Goal: Task Accomplishment & Management: Use online tool/utility

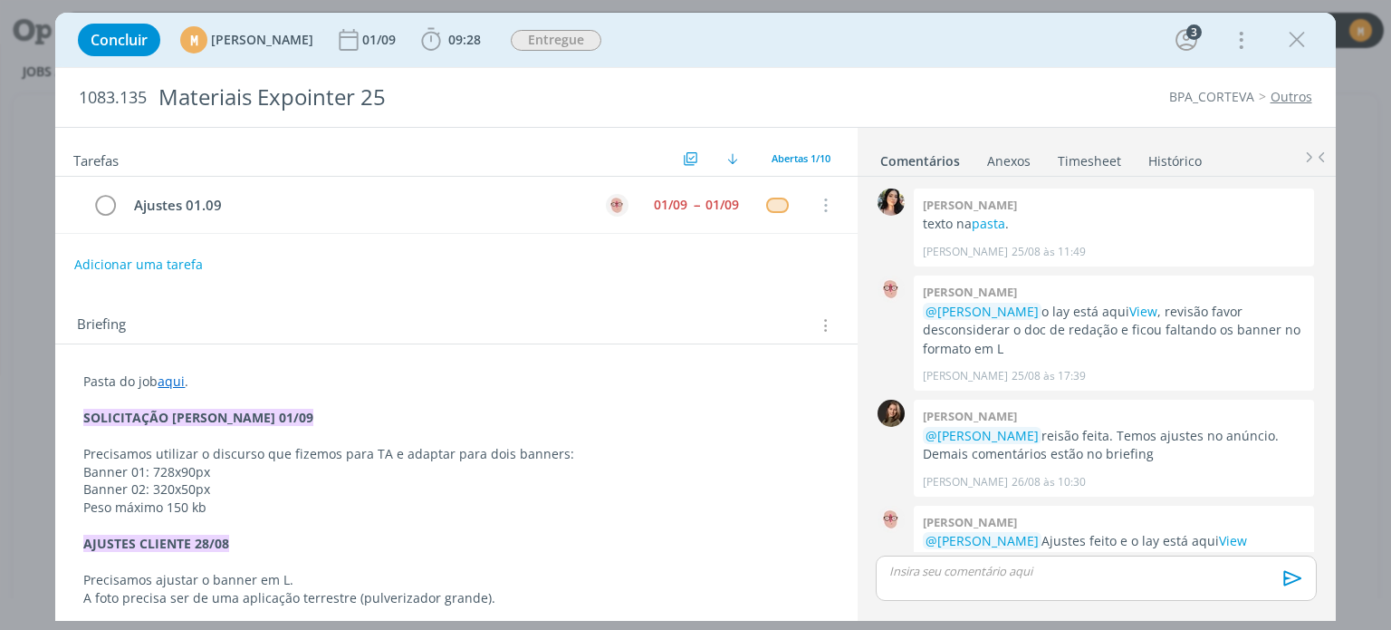
scroll to position [413, 0]
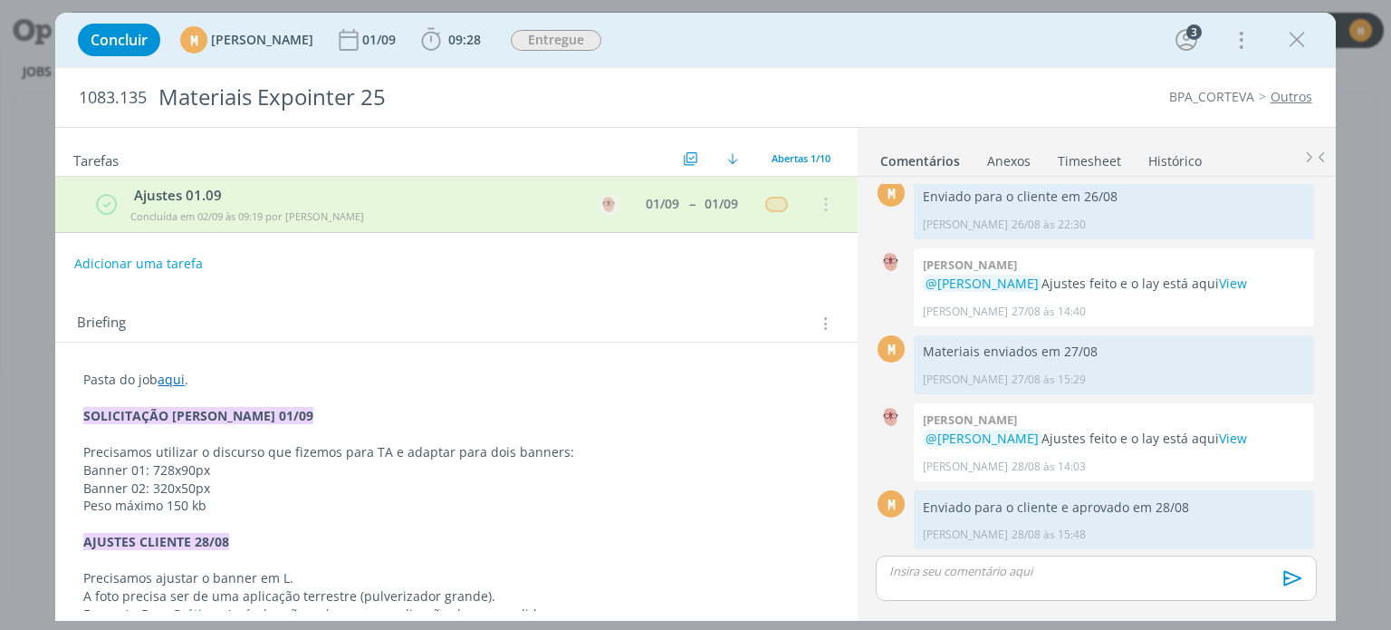
click at [707, 51] on div "Concluir M Mariana Kochenborger 01/09 09:28 Iniciar Apontar Data * 02/09/2025 H…" at bounding box center [695, 39] width 1253 height 43
click at [110, 42] on span "Concluir" at bounding box center [119, 40] width 57 height 14
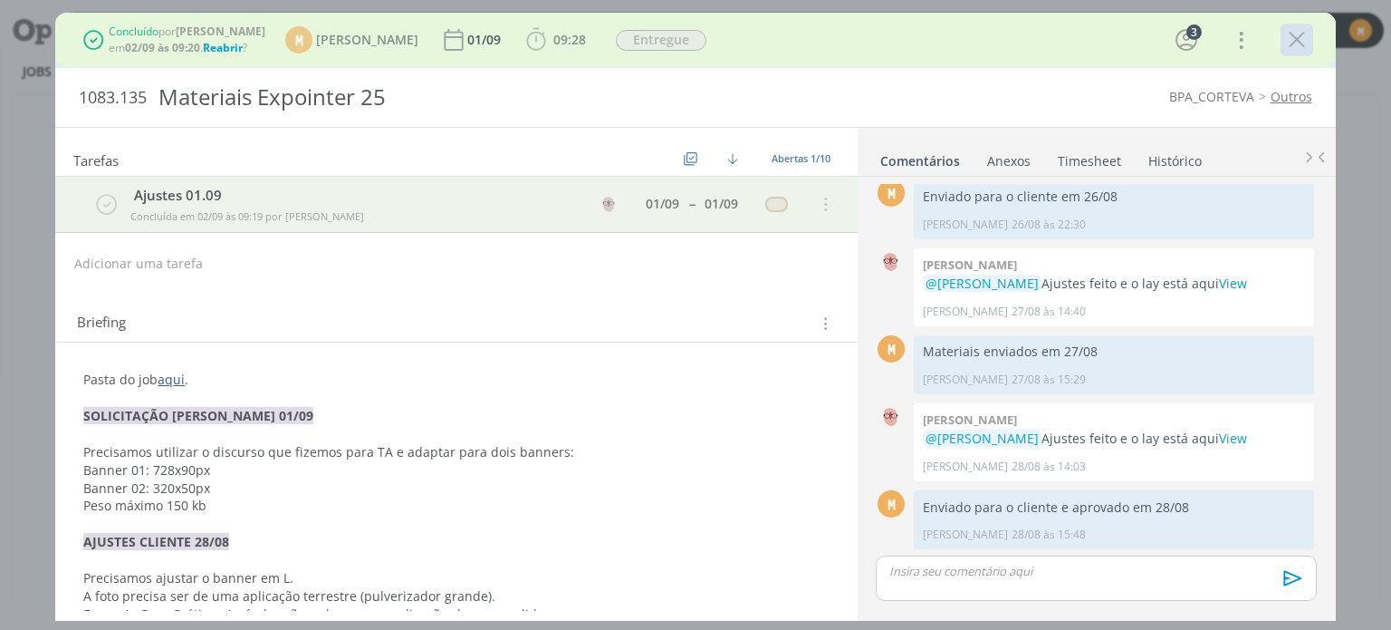
click at [1297, 37] on icon "dialog" at bounding box center [1297, 39] width 27 height 27
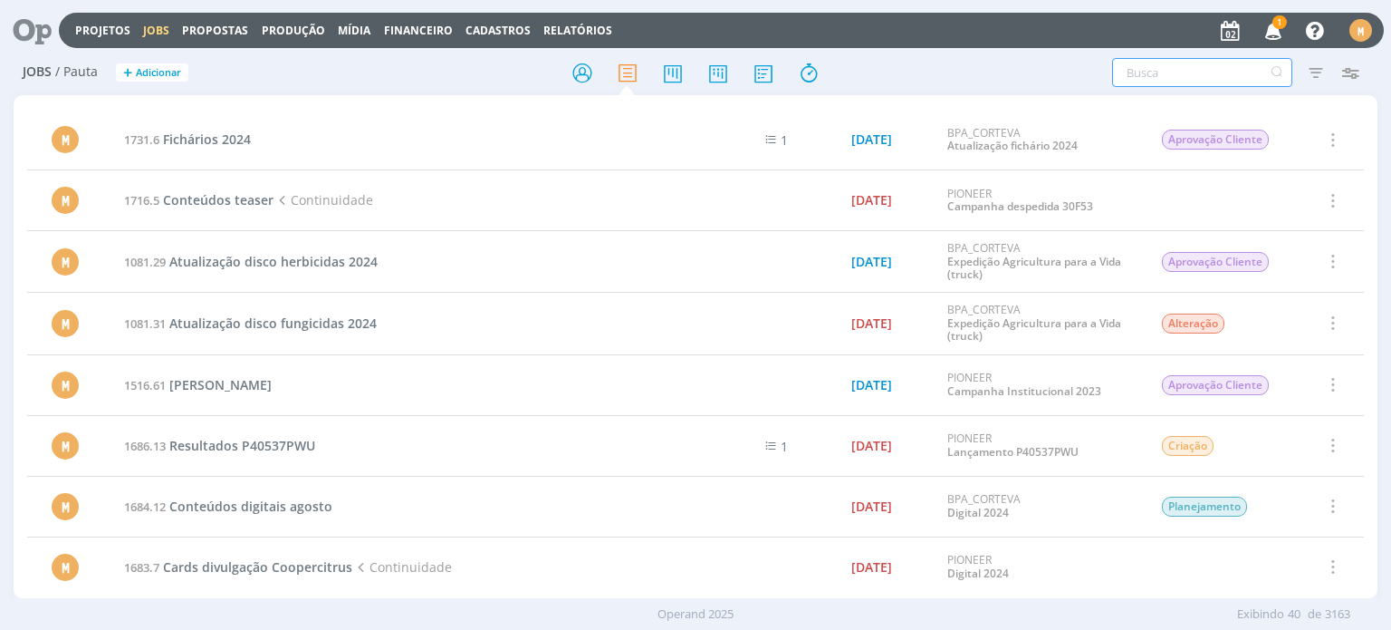
click at [1185, 82] on input "text" at bounding box center [1202, 72] width 180 height 29
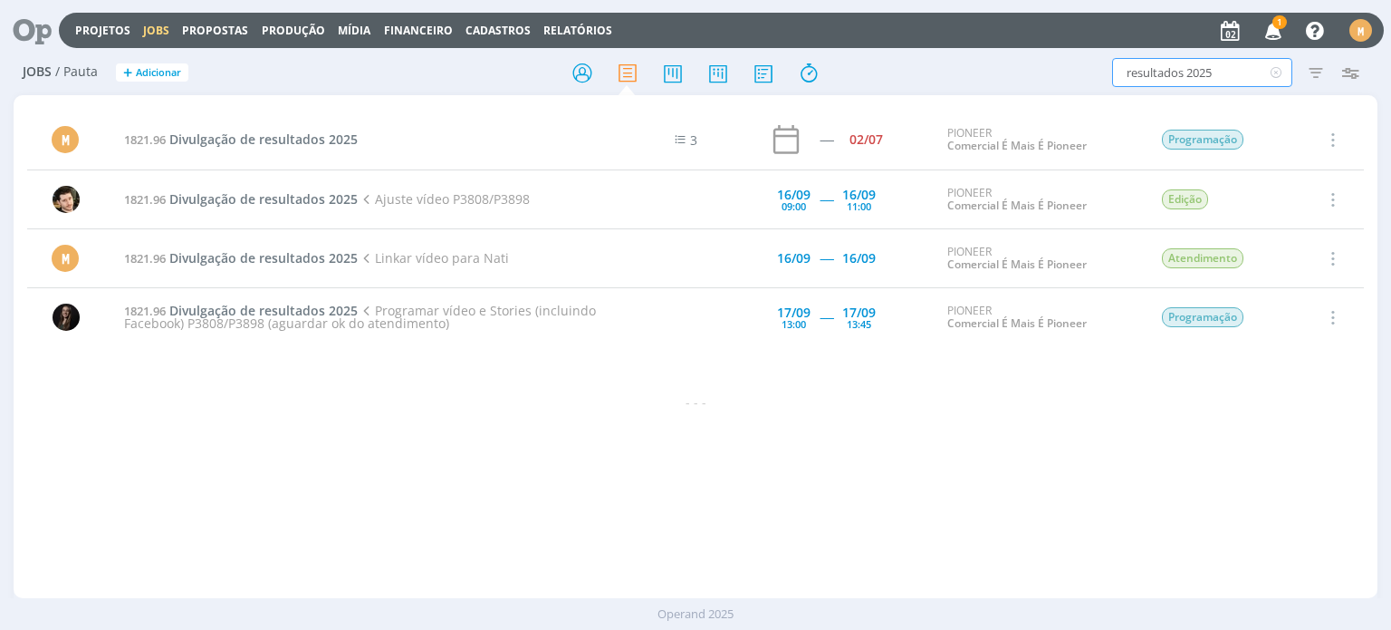
type input "resultados 2025"
click at [29, 27] on icon at bounding box center [25, 30] width 37 height 35
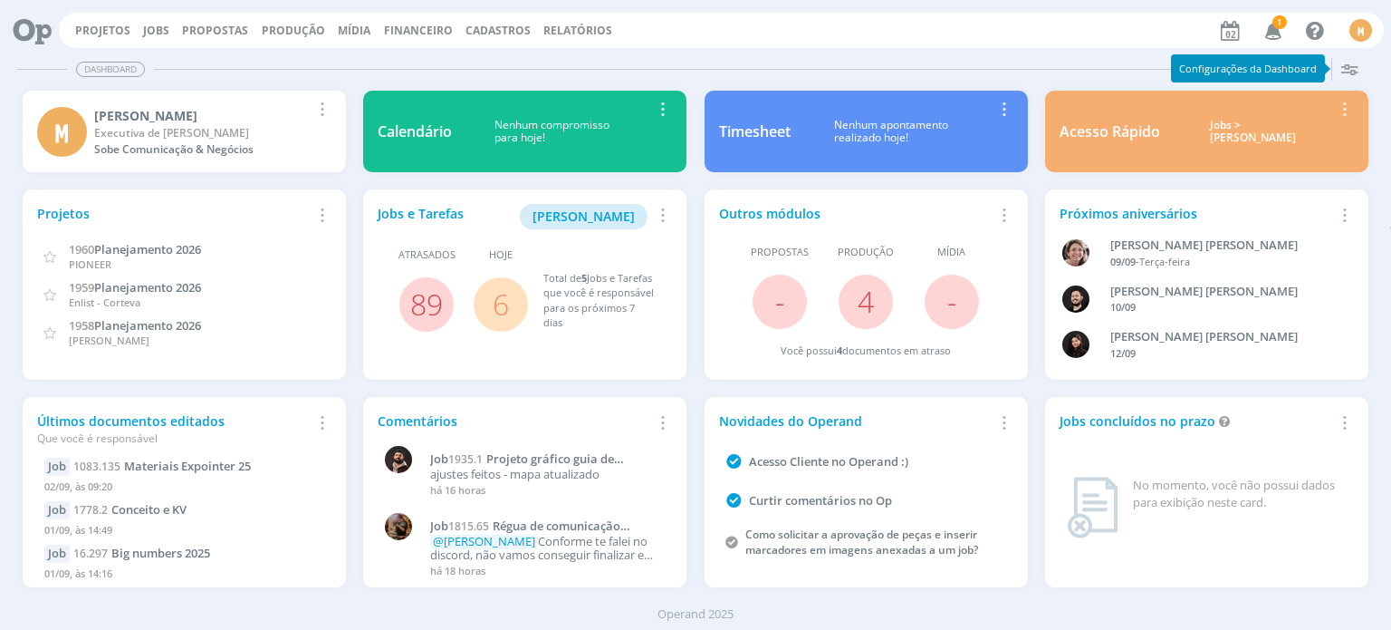
click at [493, 302] on link "6" at bounding box center [501, 303] width 16 height 39
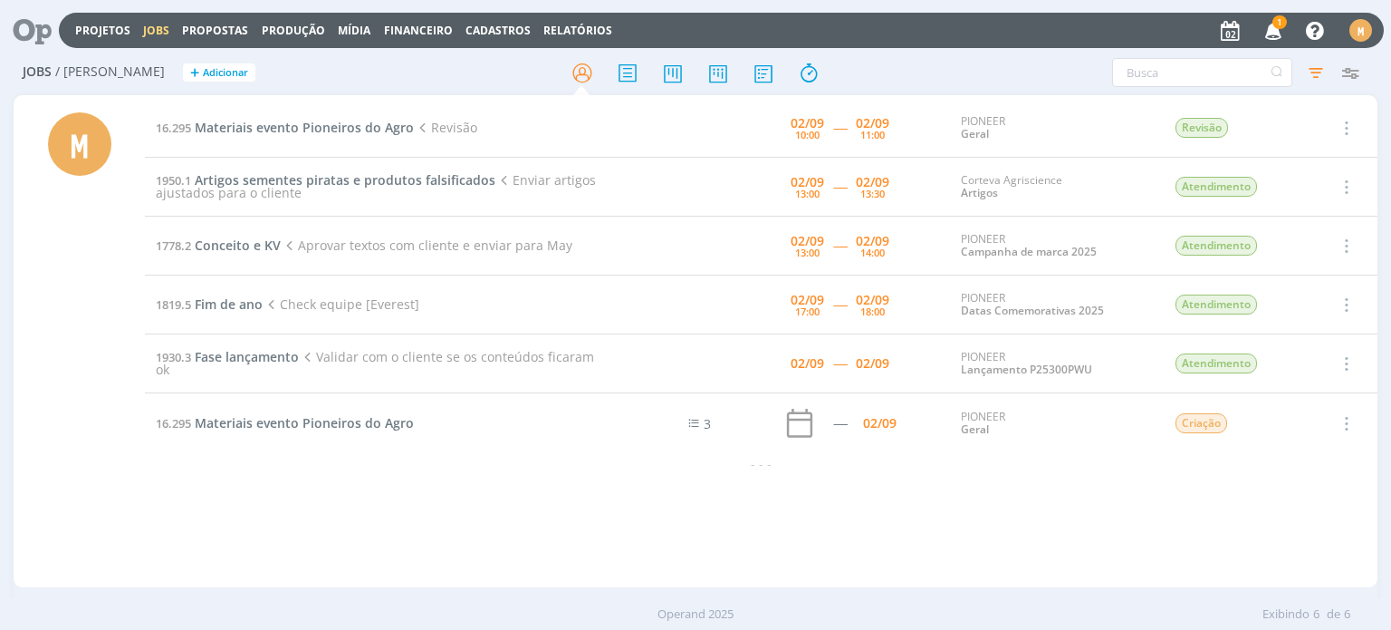
click at [20, 34] on icon at bounding box center [25, 30] width 37 height 35
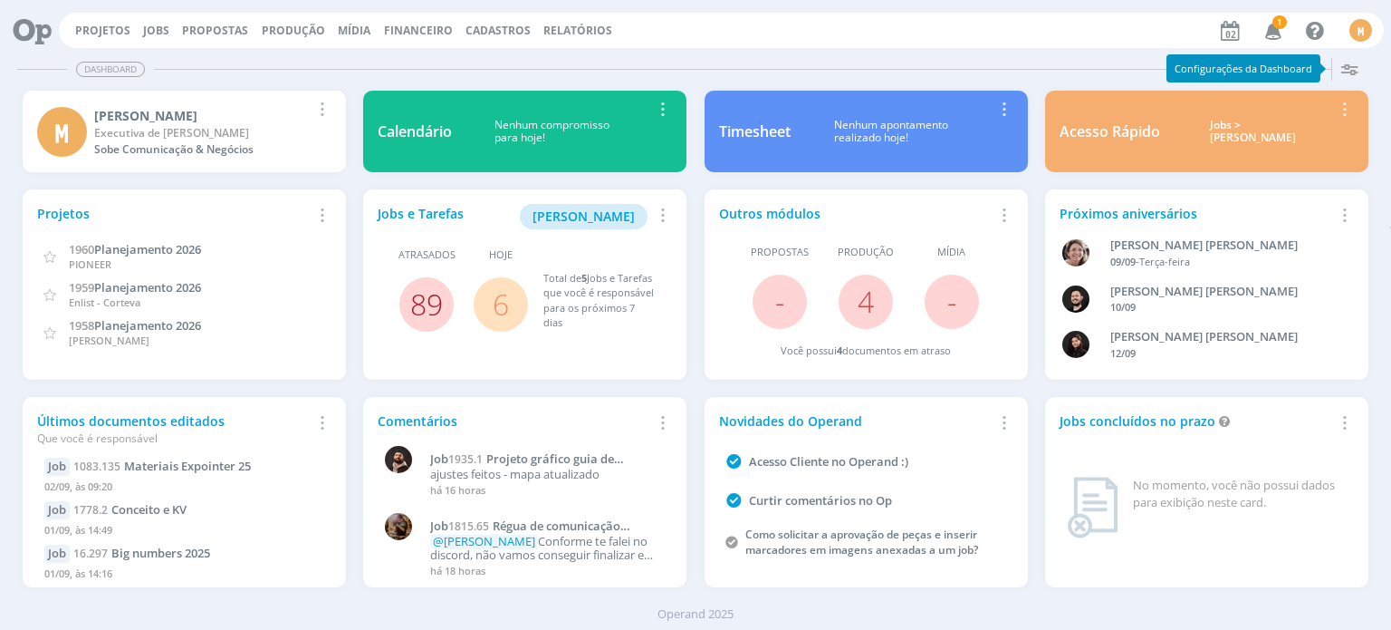
click at [425, 319] on link "89" at bounding box center [426, 303] width 33 height 39
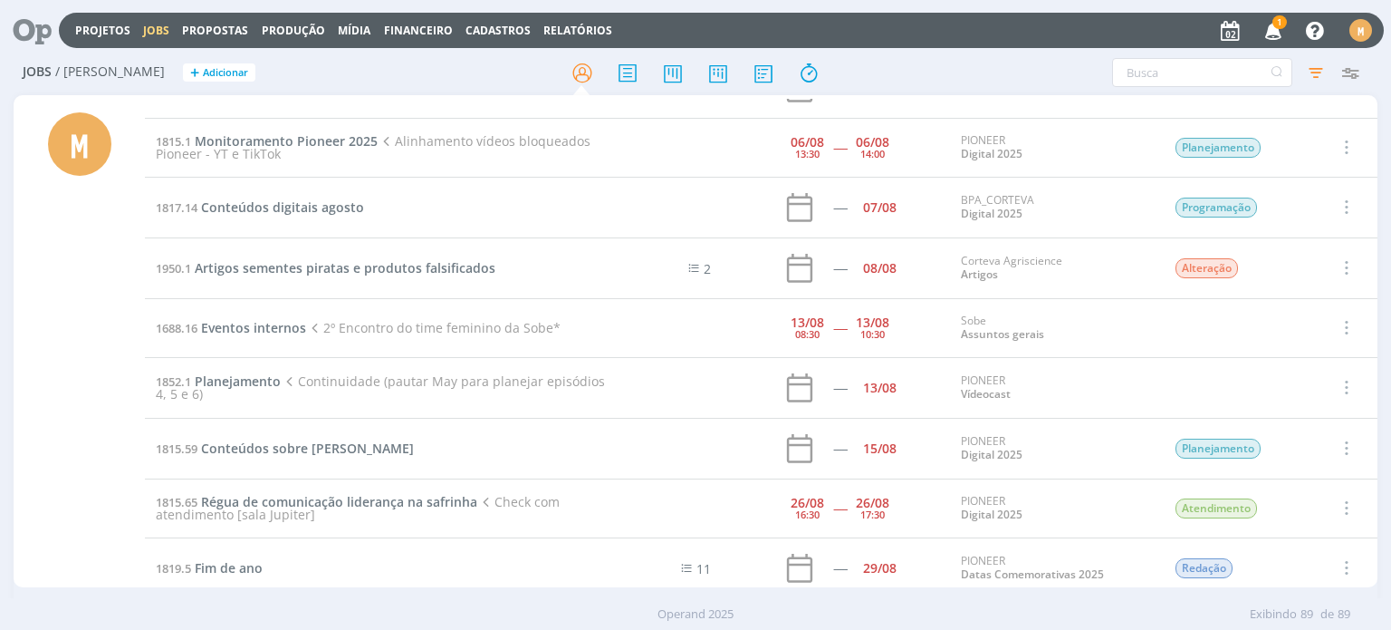
scroll to position [4906, 0]
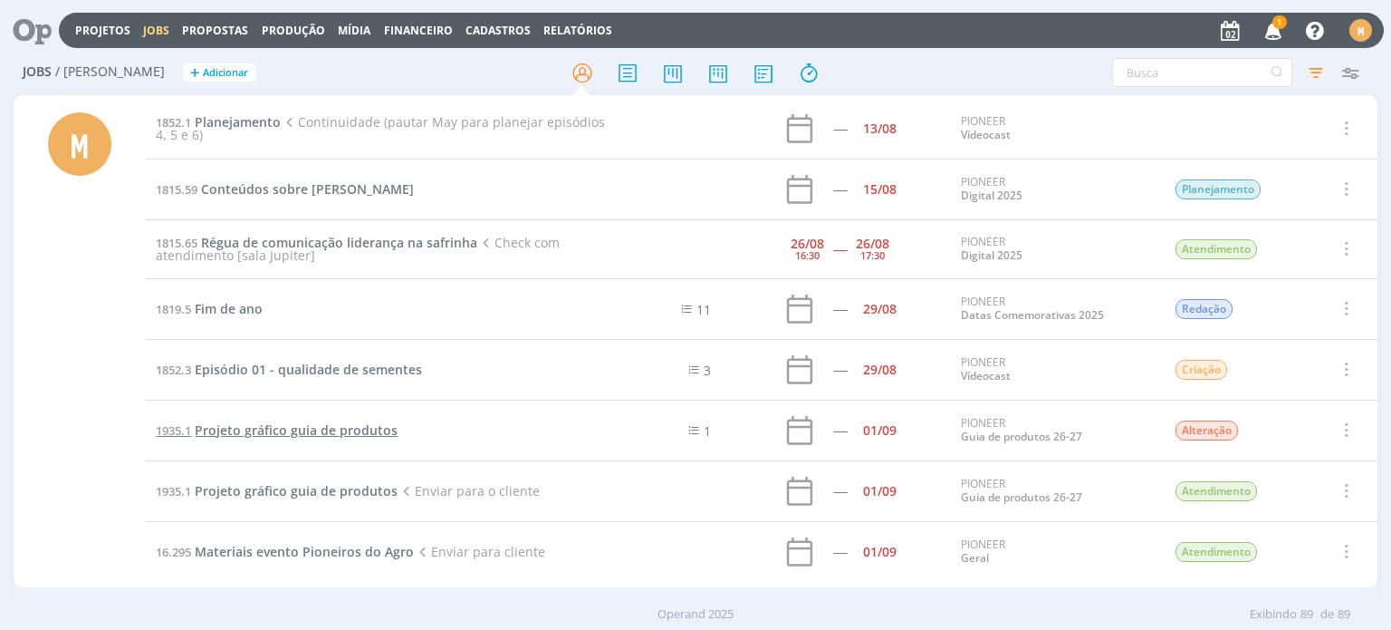
click at [270, 421] on span "Projeto gráfico guia de produtos" at bounding box center [296, 429] width 203 height 17
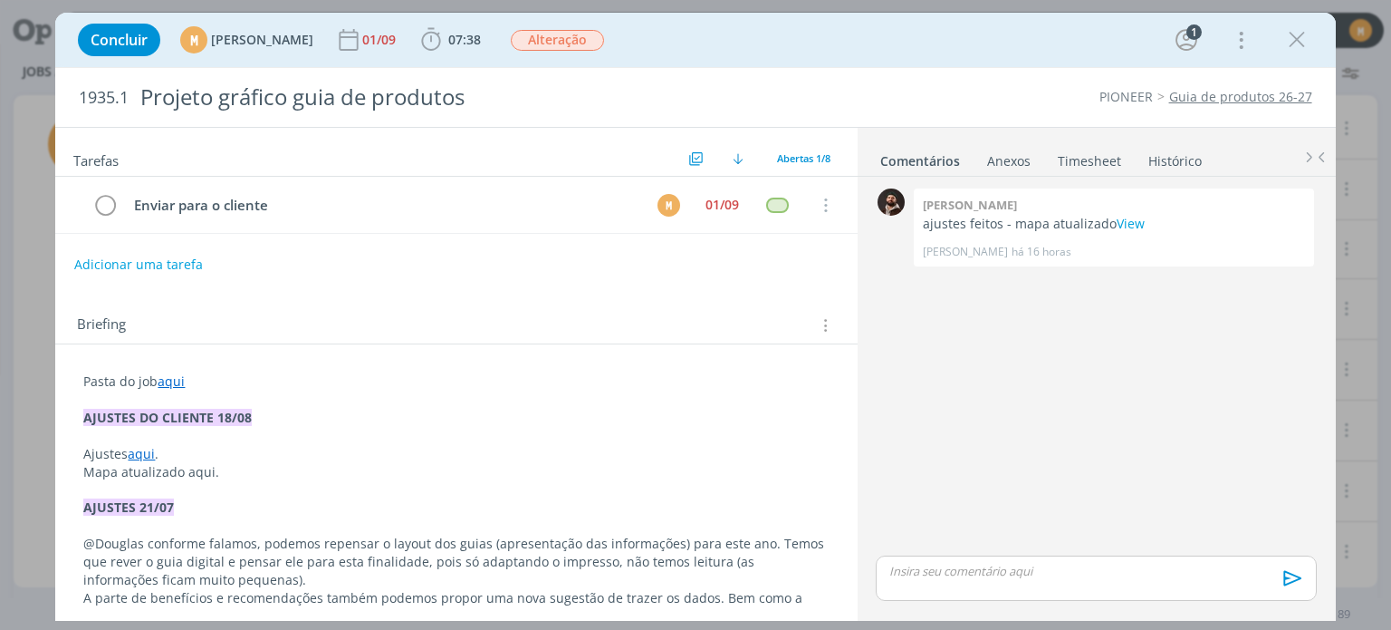
scroll to position [209, 0]
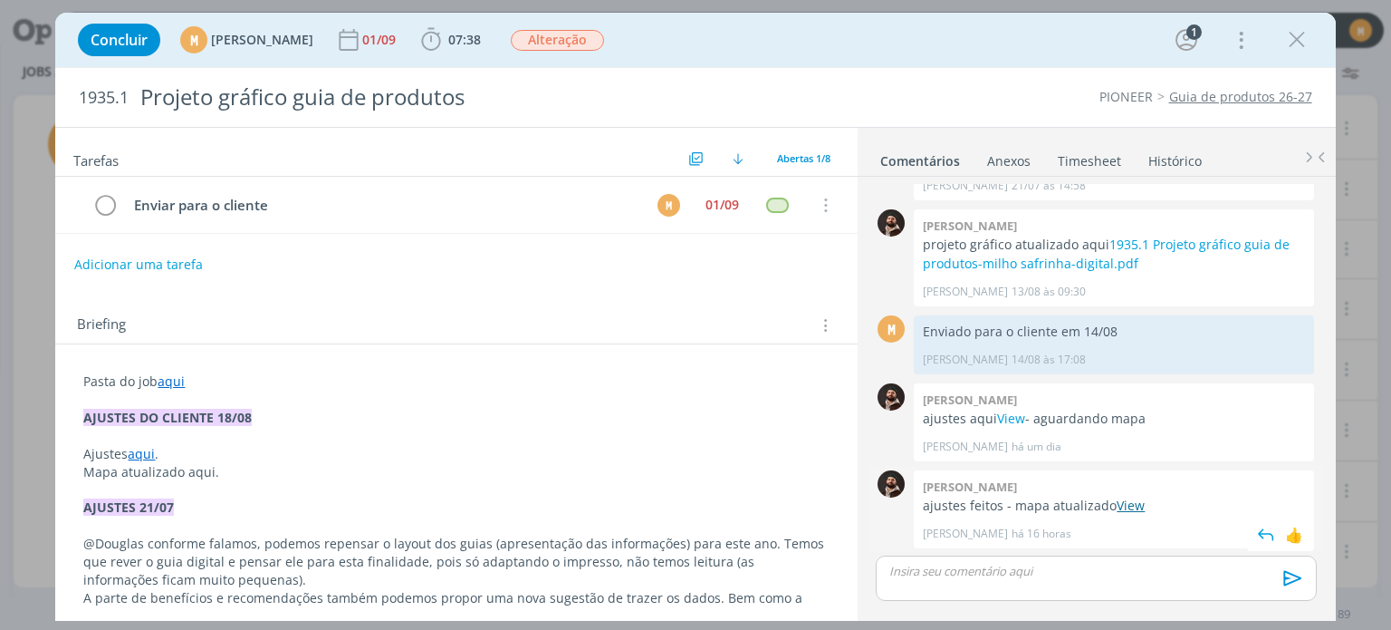
click at [1123, 508] on link "View" at bounding box center [1131, 504] width 28 height 17
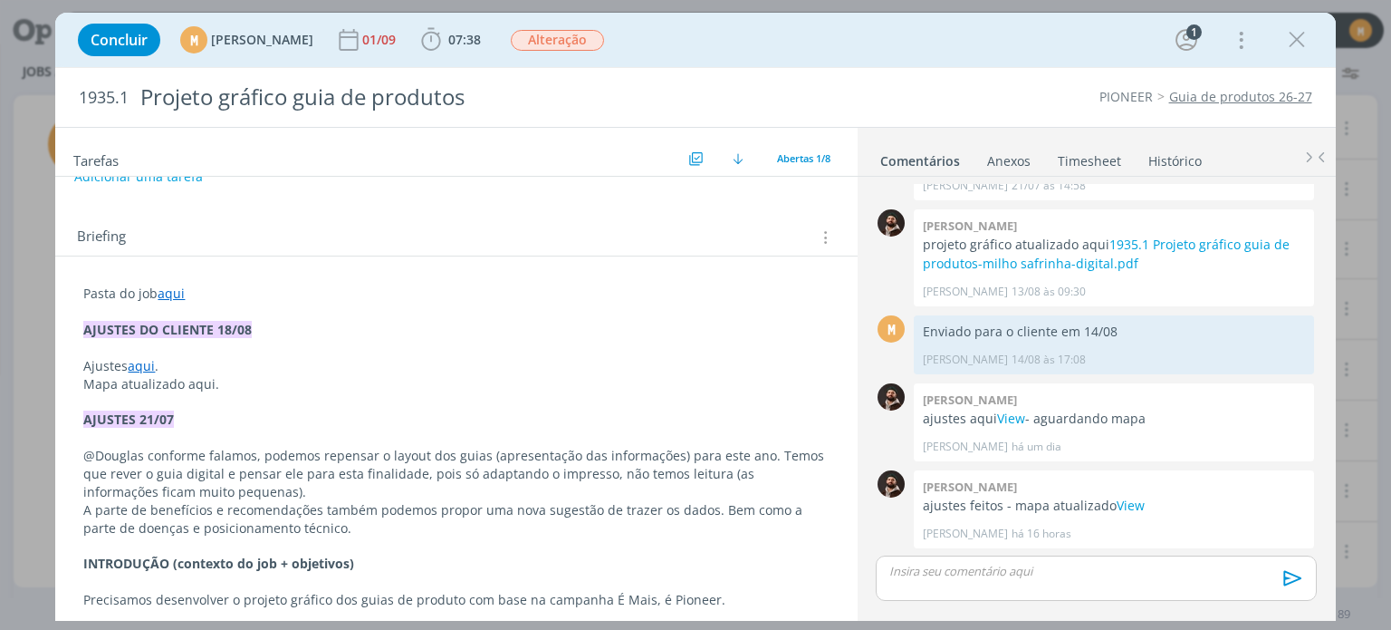
scroll to position [91, 0]
click at [141, 356] on link "aqui" at bounding box center [141, 362] width 27 height 17
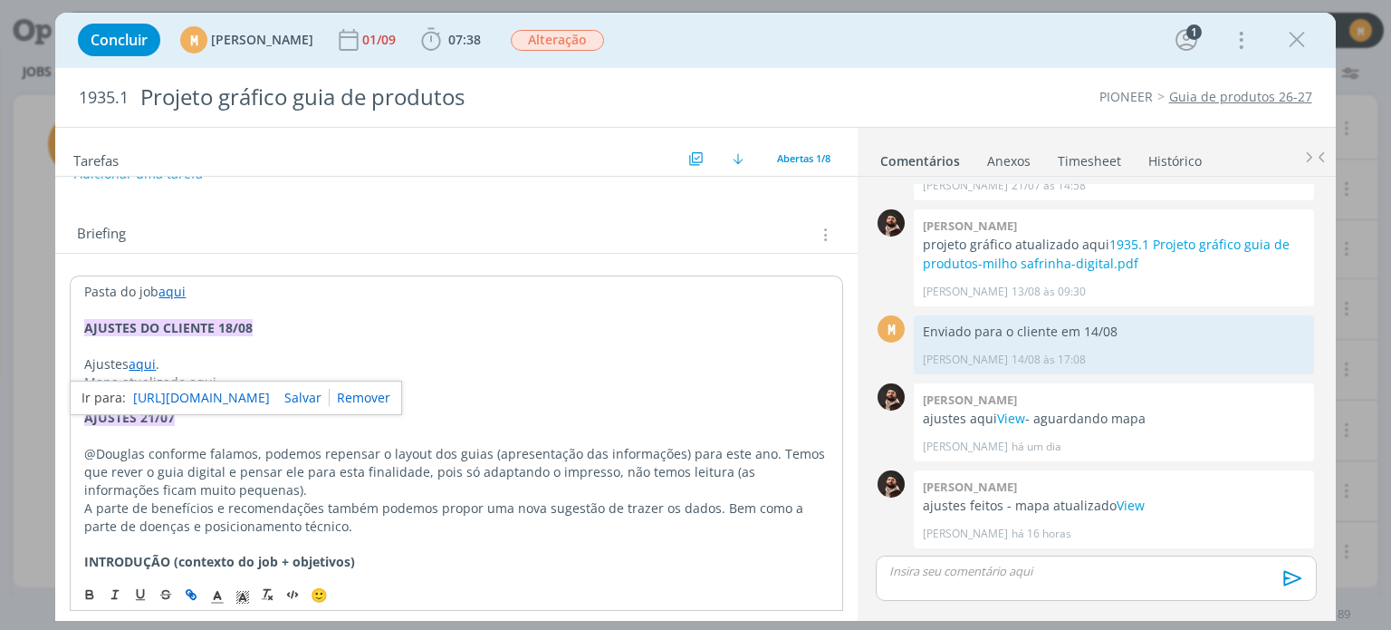
click at [148, 403] on link "https://sobeae.sharepoint.com/:b:/s/SOBEAE/EX2NQH07SkxFuDM-HFxiOigB31GpM1FEmYXN…" at bounding box center [201, 398] width 137 height 24
click at [481, 38] on span "07:38" at bounding box center [464, 39] width 33 height 17
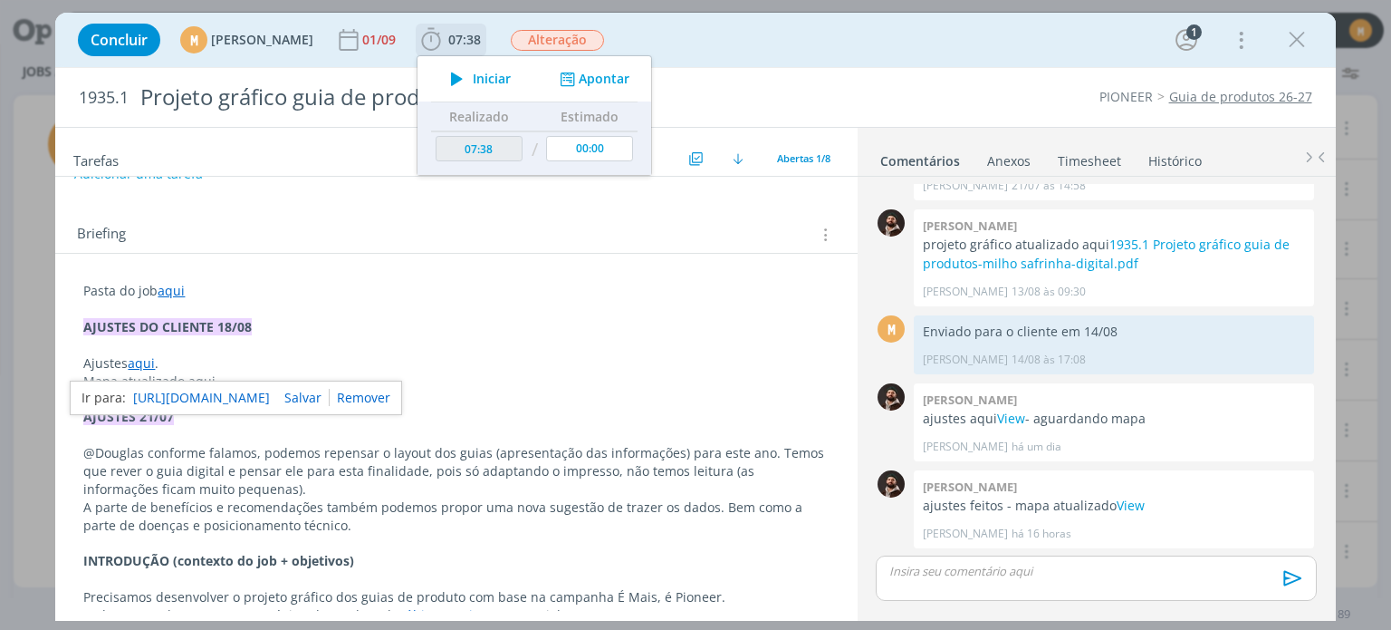
click at [511, 79] on span "Iniciar" at bounding box center [492, 78] width 38 height 13
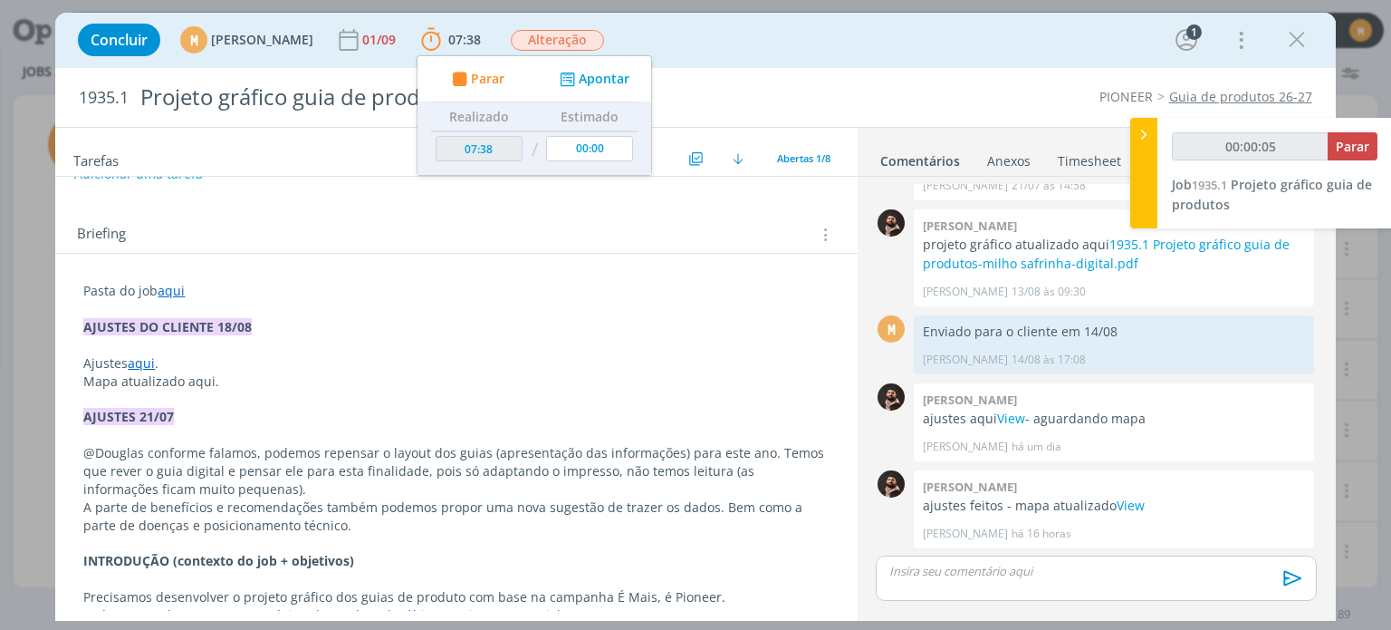
click at [174, 288] on link "aqui" at bounding box center [171, 290] width 27 height 17
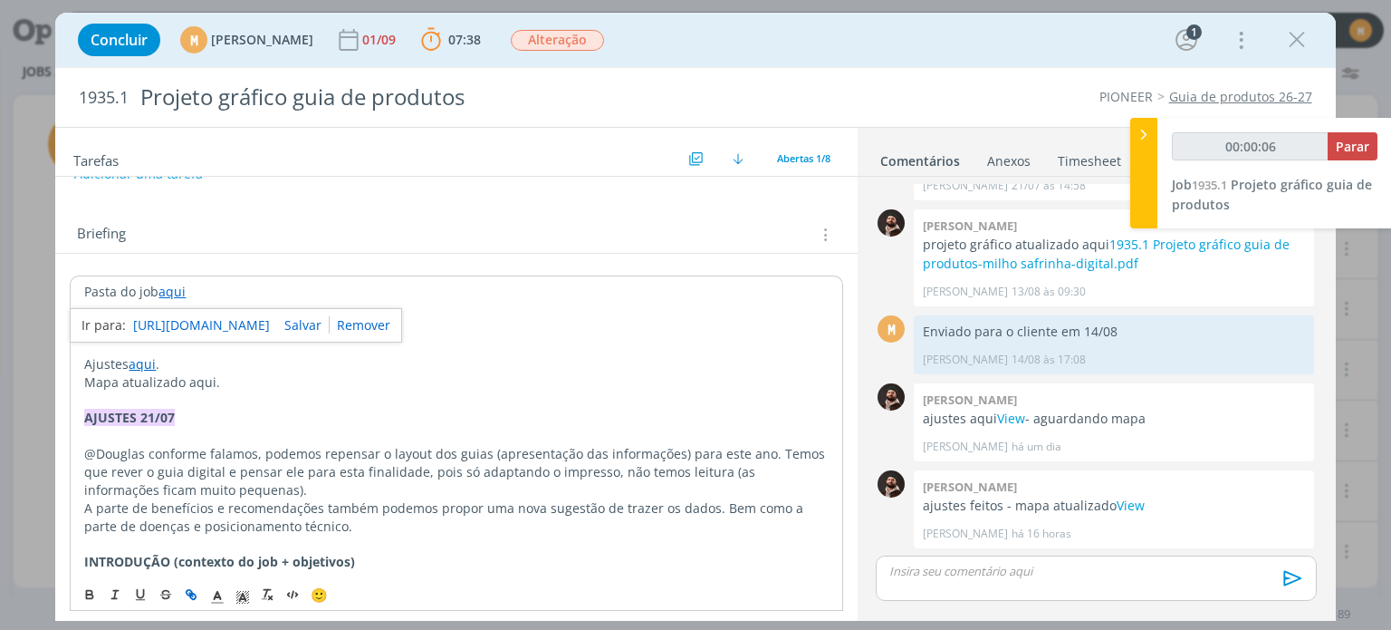
click at [185, 322] on link "https://sobeae.sharepoint.com/:f:/s/SOBEAE/EmqLPgctBXtDtaCDRjuwxNEBN69VK263Ki94…" at bounding box center [201, 325] width 137 height 24
click at [1116, 489] on div "Douglas morais ajustes feitos - mapa atualizado View Douglas Morais há 16 horas…" at bounding box center [1114, 509] width 400 height 78
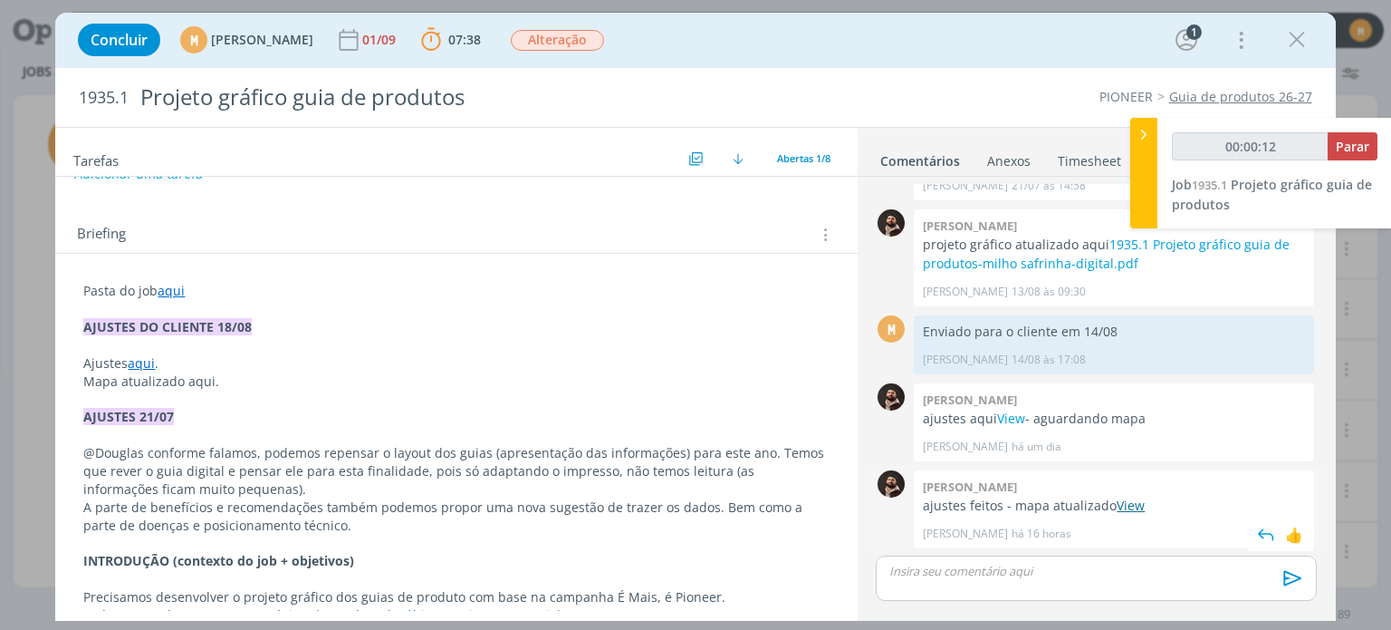
click at [1127, 501] on link "View" at bounding box center [1131, 504] width 28 height 17
click at [199, 372] on p "Mapa atualizado aqui." at bounding box center [456, 381] width 746 height 18
click at [199, 373] on p "Mapa atualizado aqui." at bounding box center [456, 382] width 744 height 18
type input "00:02:07"
click at [186, 596] on icon "dialog" at bounding box center [191, 594] width 14 height 14
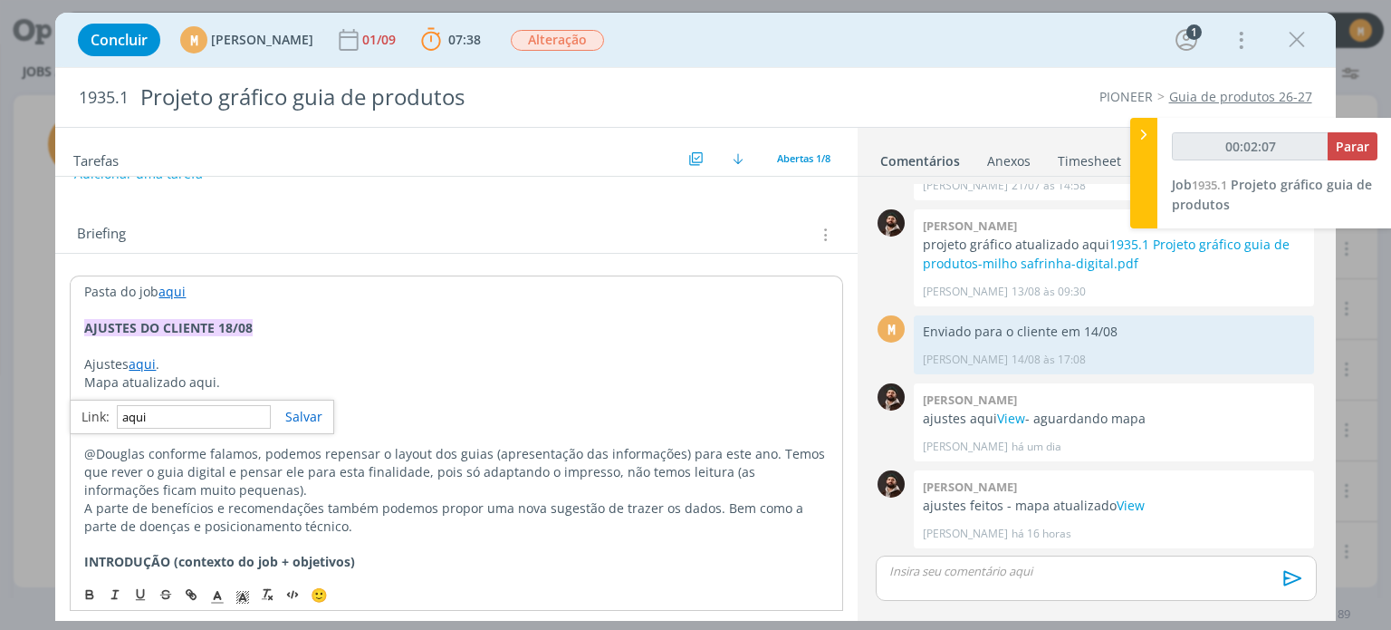
paste input "https://sobeae.sharepoint.com/:f:/s/SOBEAE/Eqp68-uAXKRJkwxroNRHmFMB38m-zaK18Web…"
type input "https://sobeae.sharepoint.com/:f:/s/SOBEAE/Eqp68-uAXKRJkwxroNRHmFMB38m-zaK18Web…"
type input "00:02:08"
type input "https://sobeae.sharepoint.com/:f:/s/SOBEAE/Eqp68-uAXKRJkwxroNRHmFMB38m-zaK18Web…"
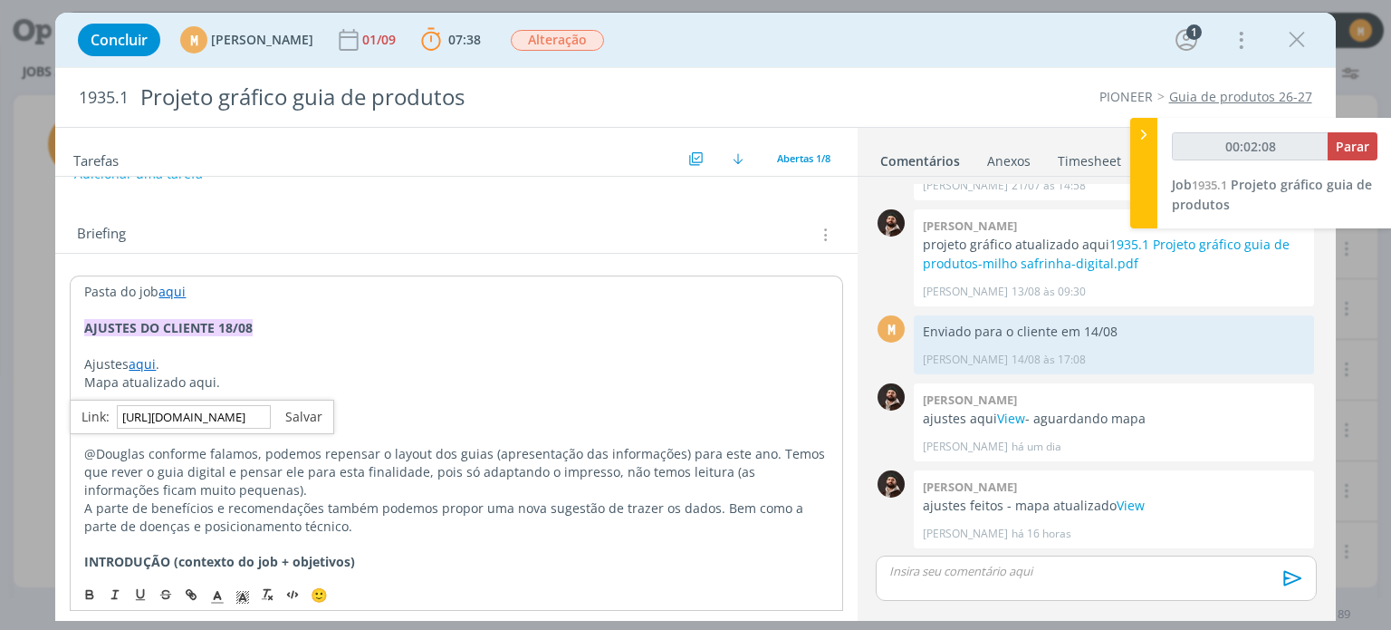
scroll to position [0, 0]
click at [306, 412] on link "dialog" at bounding box center [297, 416] width 52 height 17
click at [280, 399] on p "dialog" at bounding box center [456, 399] width 744 height 18
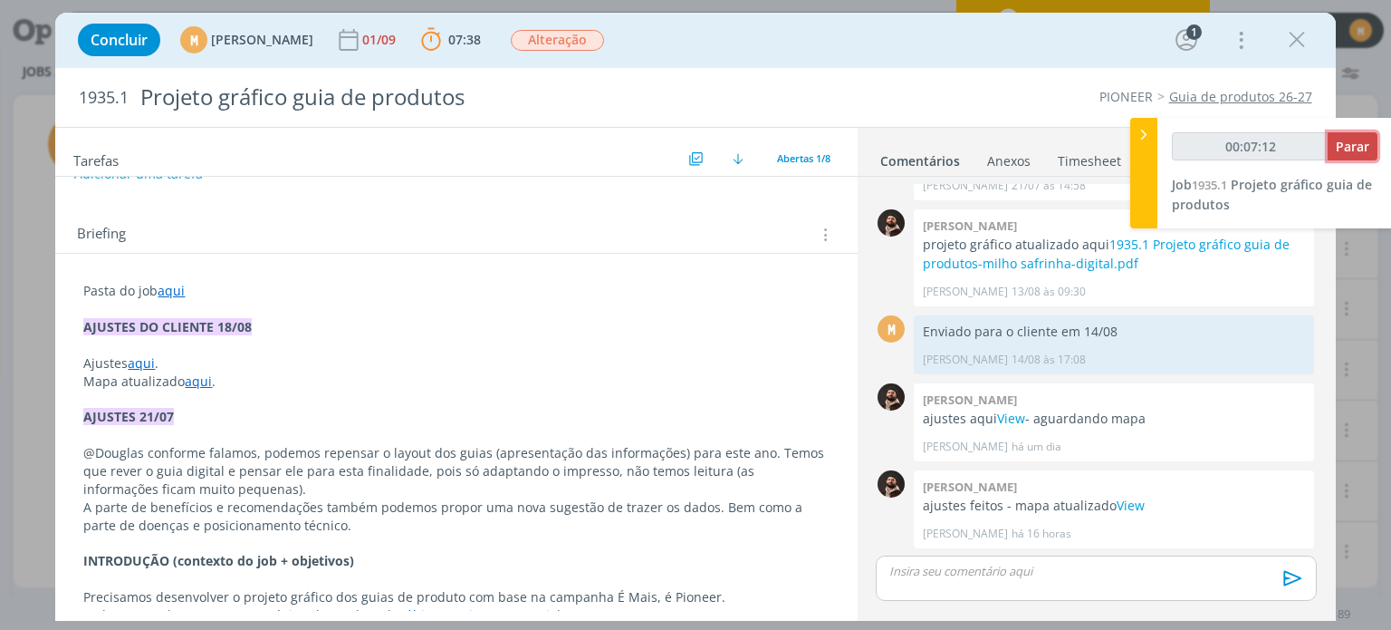
click at [1345, 144] on span "Parar" at bounding box center [1353, 146] width 34 height 17
type input "00:08:00"
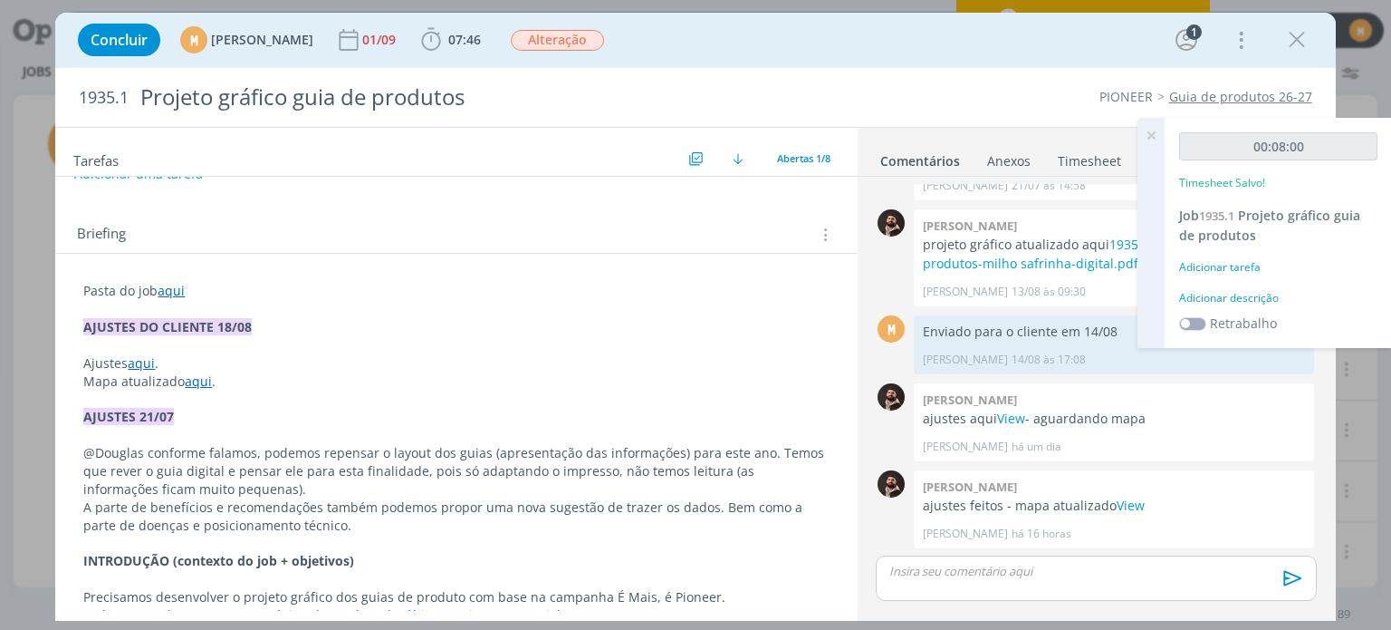
click at [1273, 303] on div "Adicionar descrição" at bounding box center [1278, 298] width 198 height 16
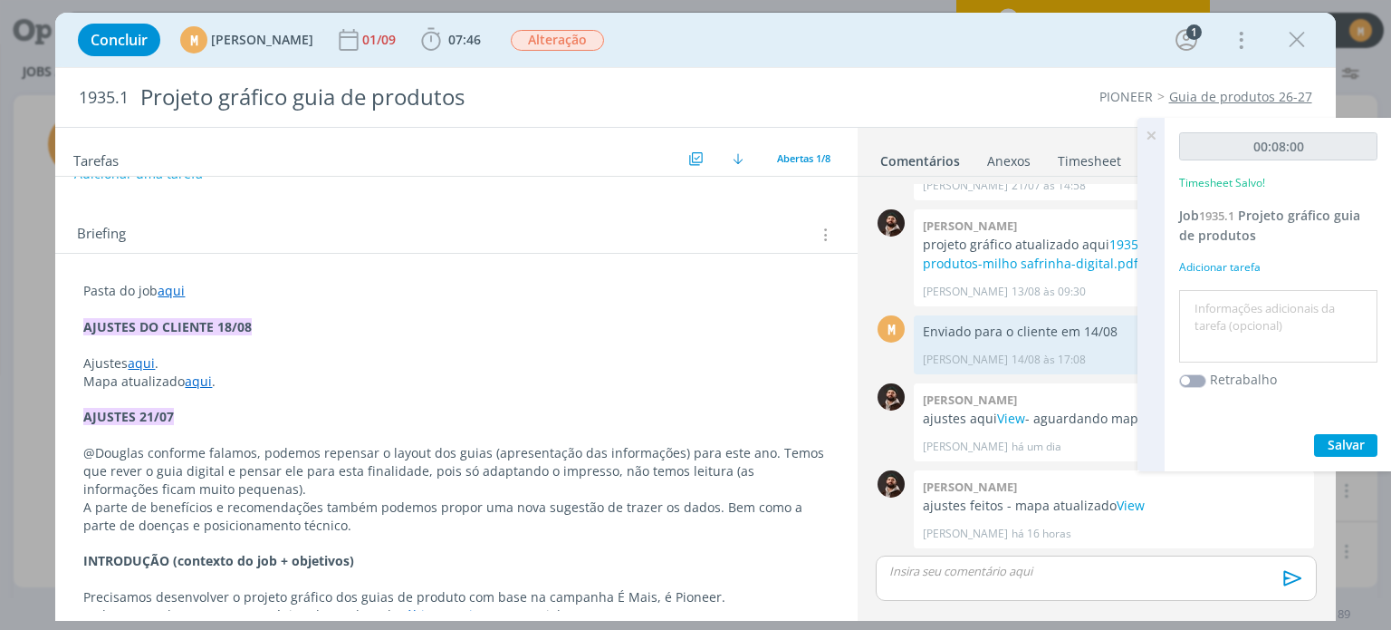
click at [1261, 352] on textarea at bounding box center [1278, 326] width 189 height 64
type textarea "Revisão ajustes"
click at [1353, 443] on span "Salvar" at bounding box center [1346, 444] width 37 height 17
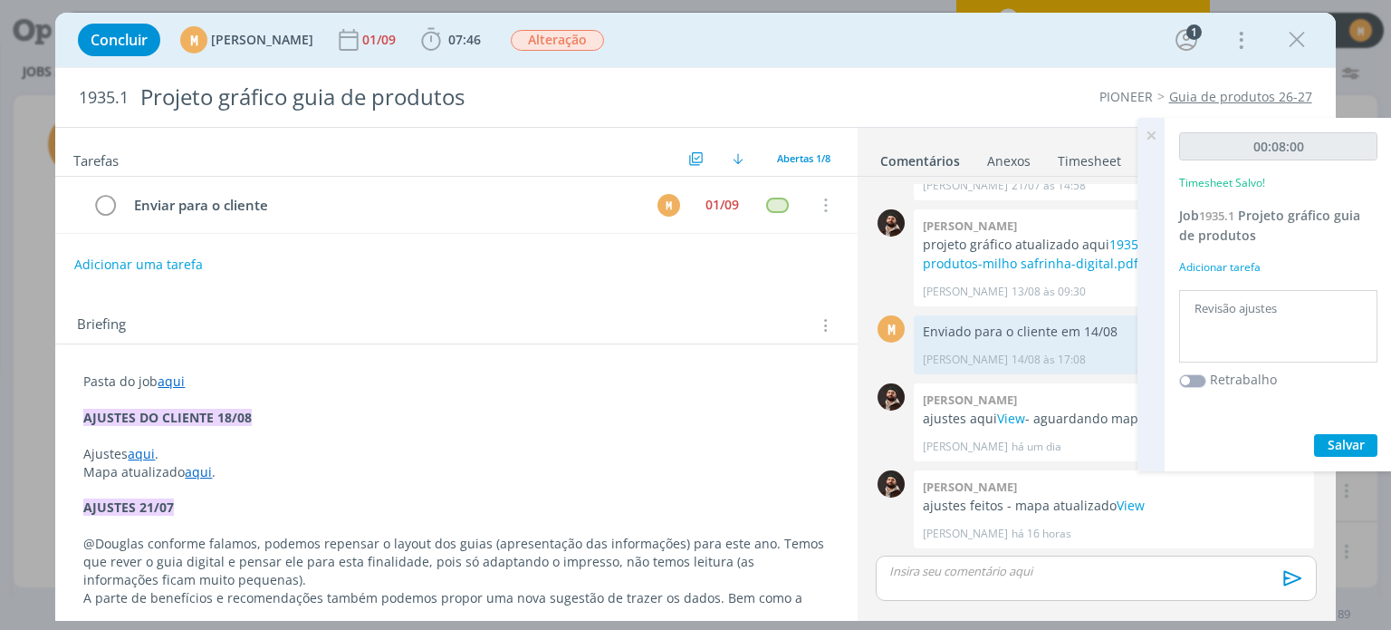
click at [1149, 135] on icon at bounding box center [1151, 135] width 33 height 35
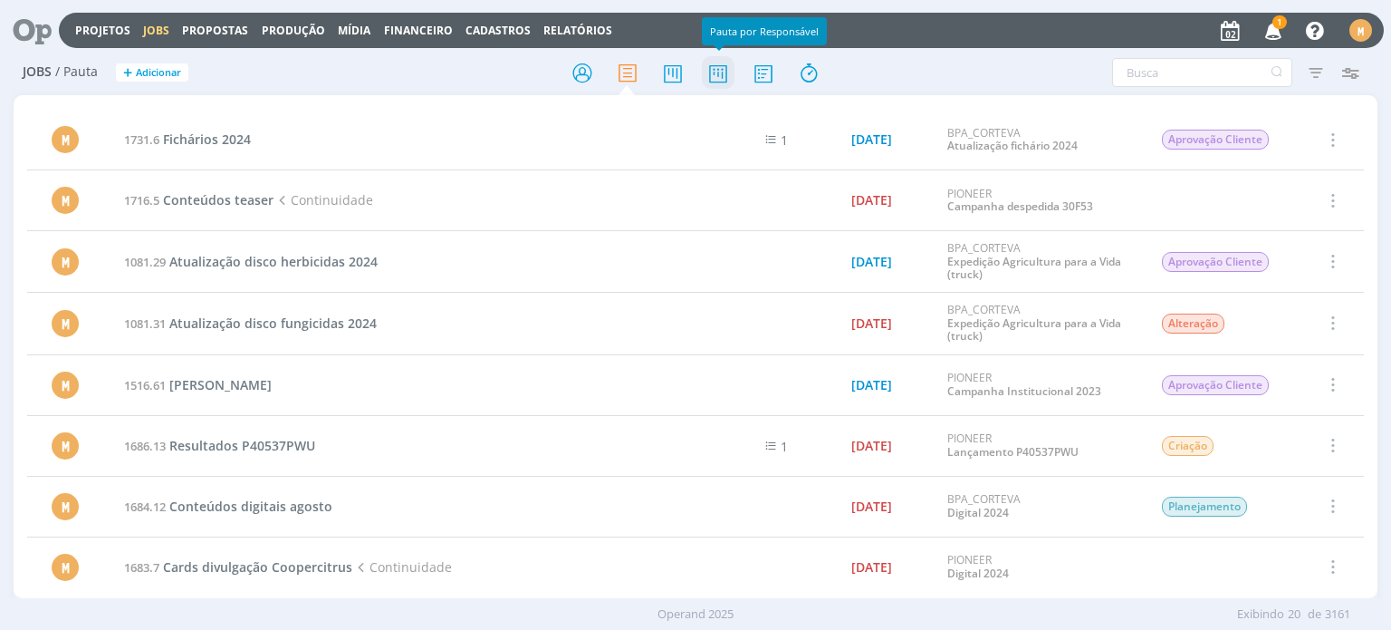
click at [714, 73] on icon at bounding box center [718, 72] width 33 height 35
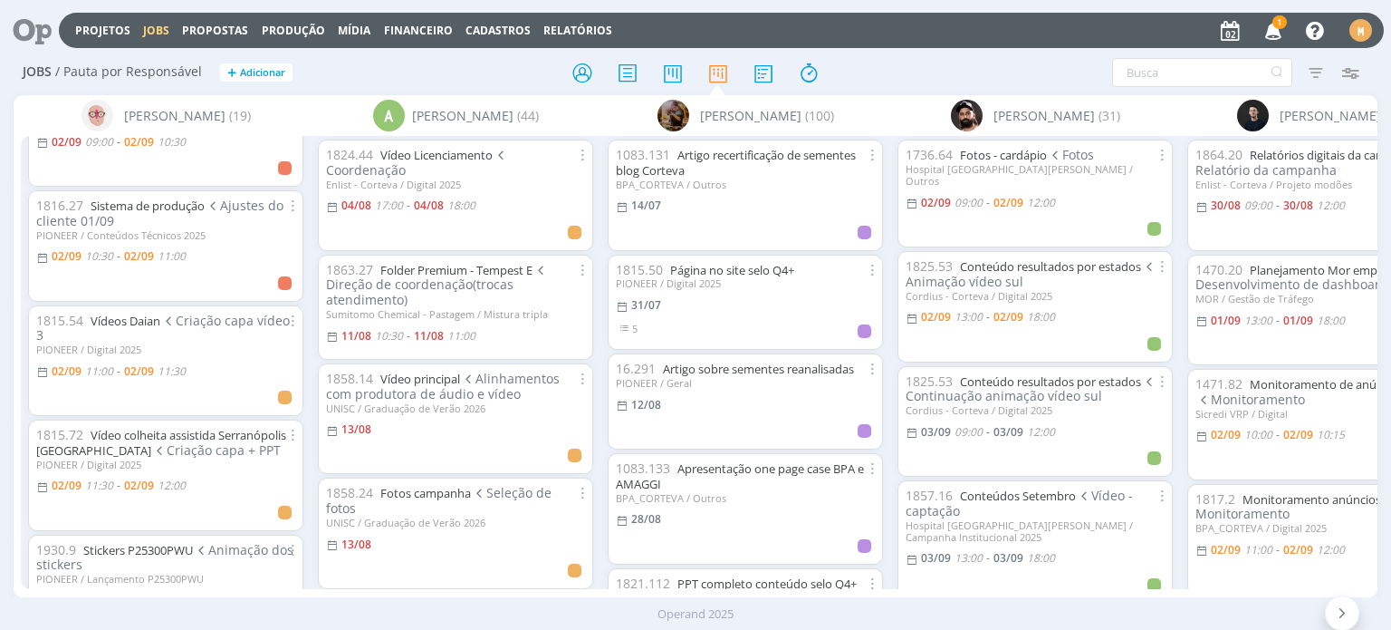
scroll to position [181, 0]
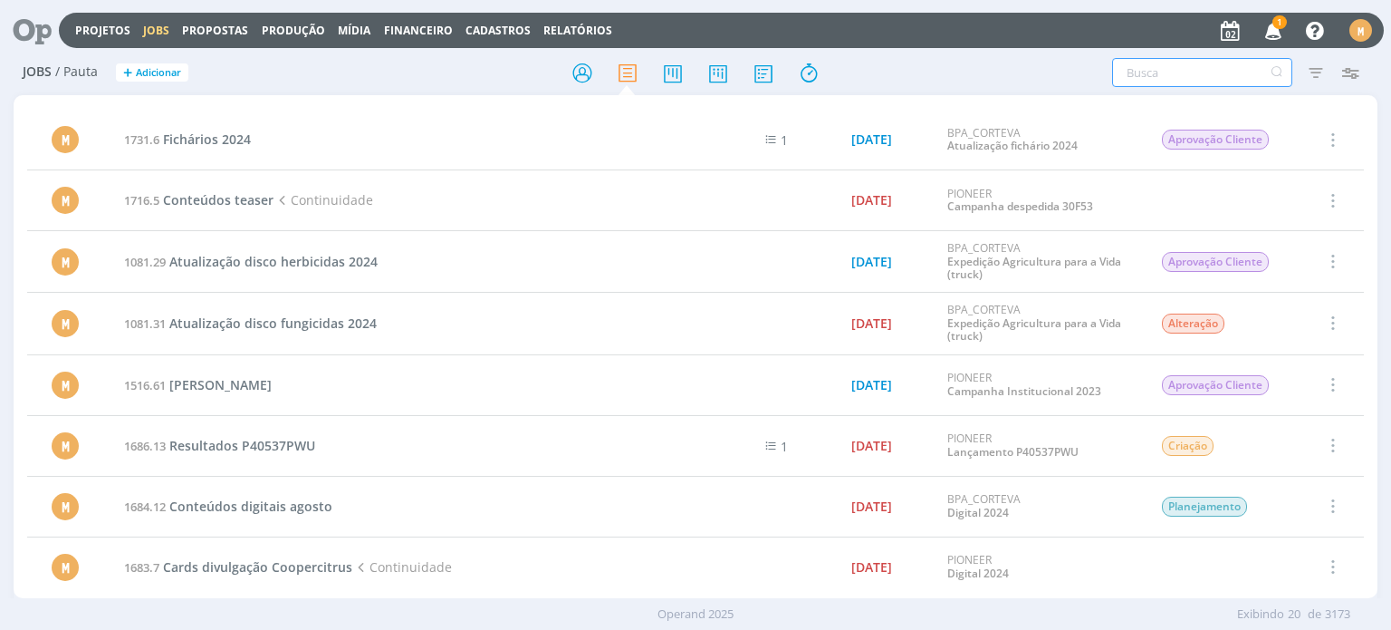
click at [1174, 75] on input "text" at bounding box center [1202, 72] width 180 height 29
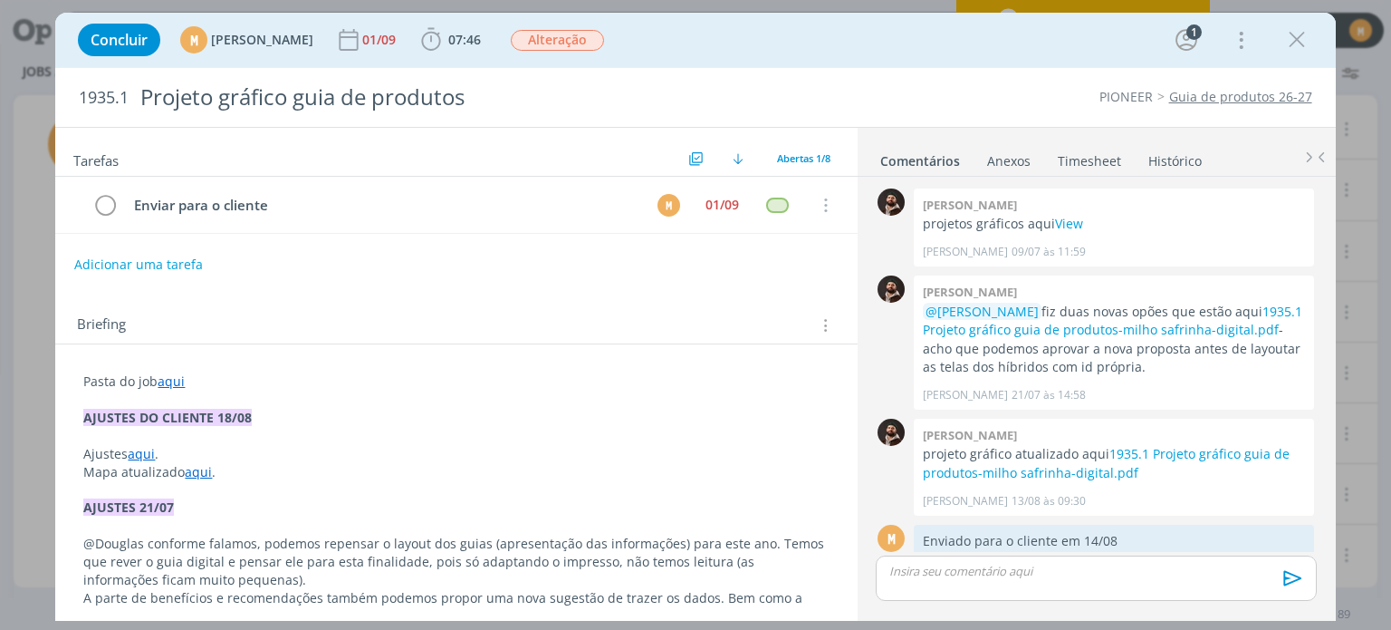
scroll to position [209, 0]
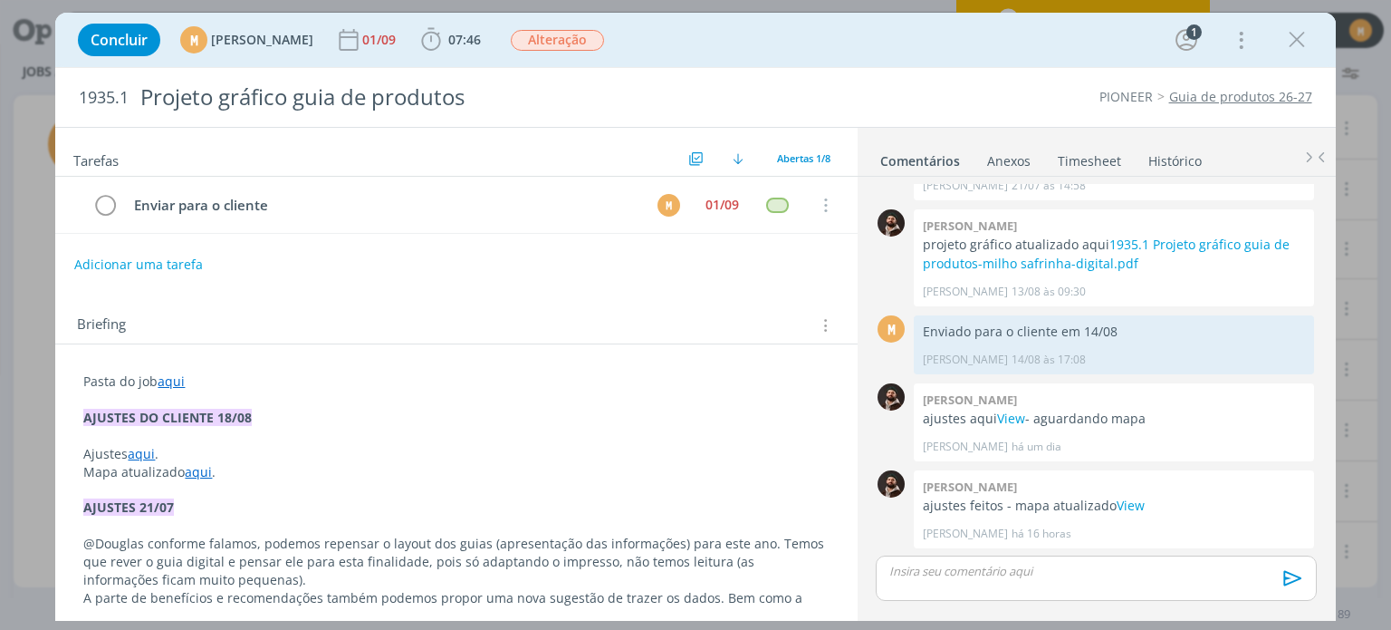
click at [178, 381] on link "aqui" at bounding box center [171, 380] width 27 height 17
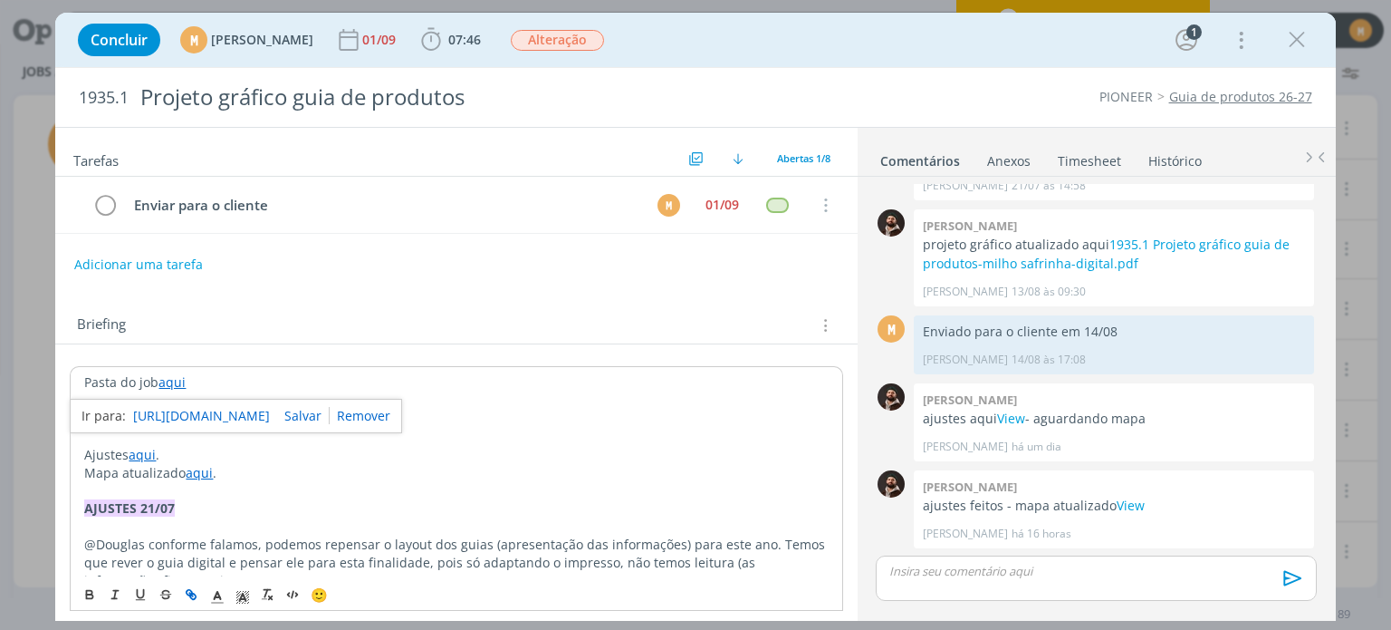
click at [192, 415] on link "https://sobeae.sharepoint.com/:f:/s/SOBEAE/EmqLPgctBXtDtaCDRjuwxNEBN69VK263Ki94…" at bounding box center [201, 416] width 137 height 24
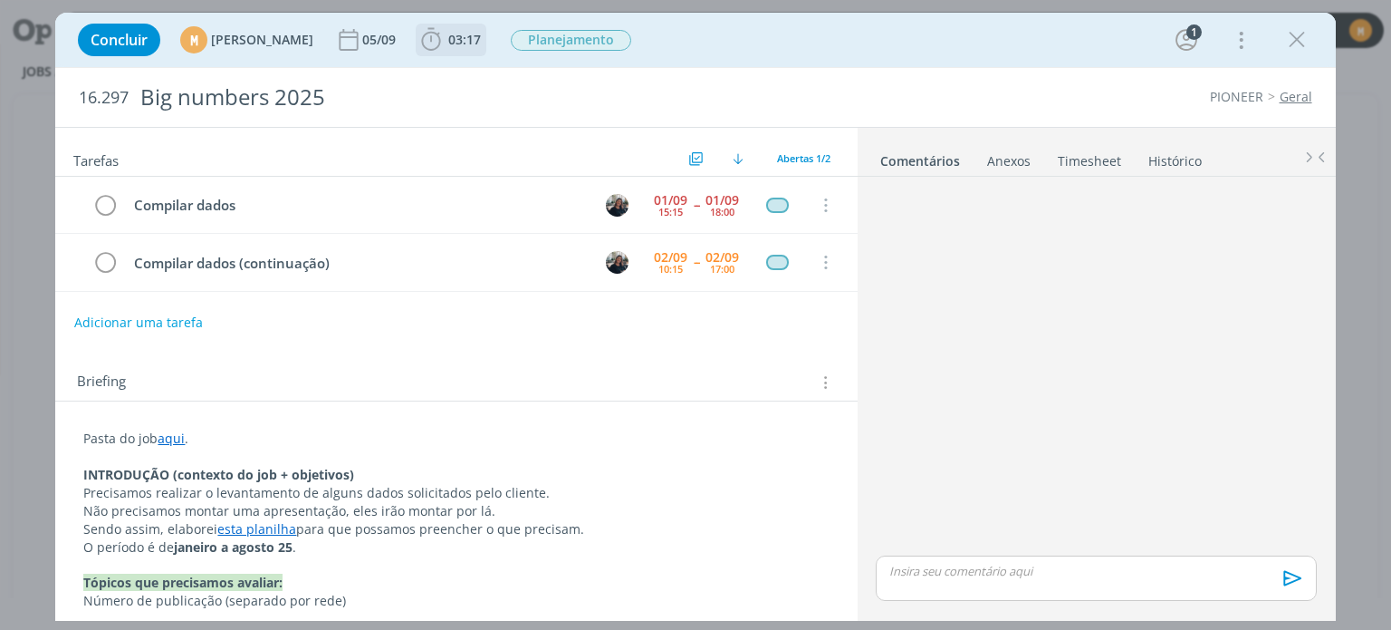
click at [481, 35] on span "03:17" at bounding box center [464, 39] width 33 height 17
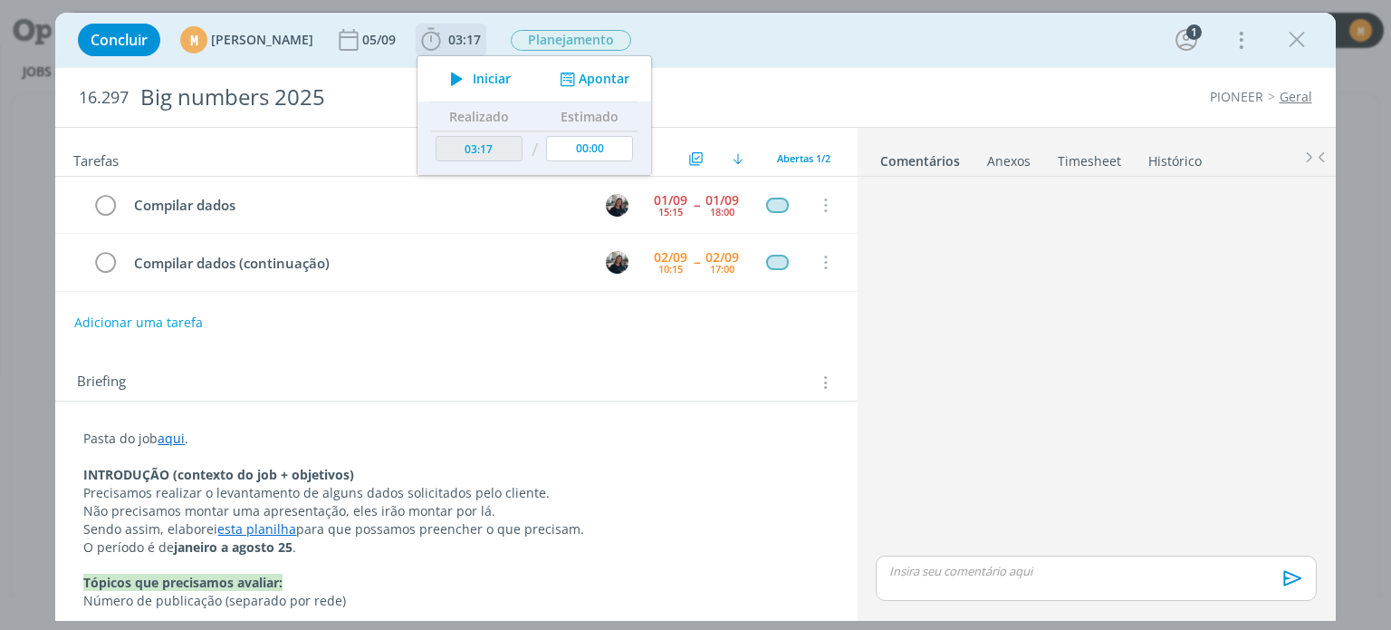
click at [511, 78] on span "Iniciar" at bounding box center [492, 78] width 38 height 13
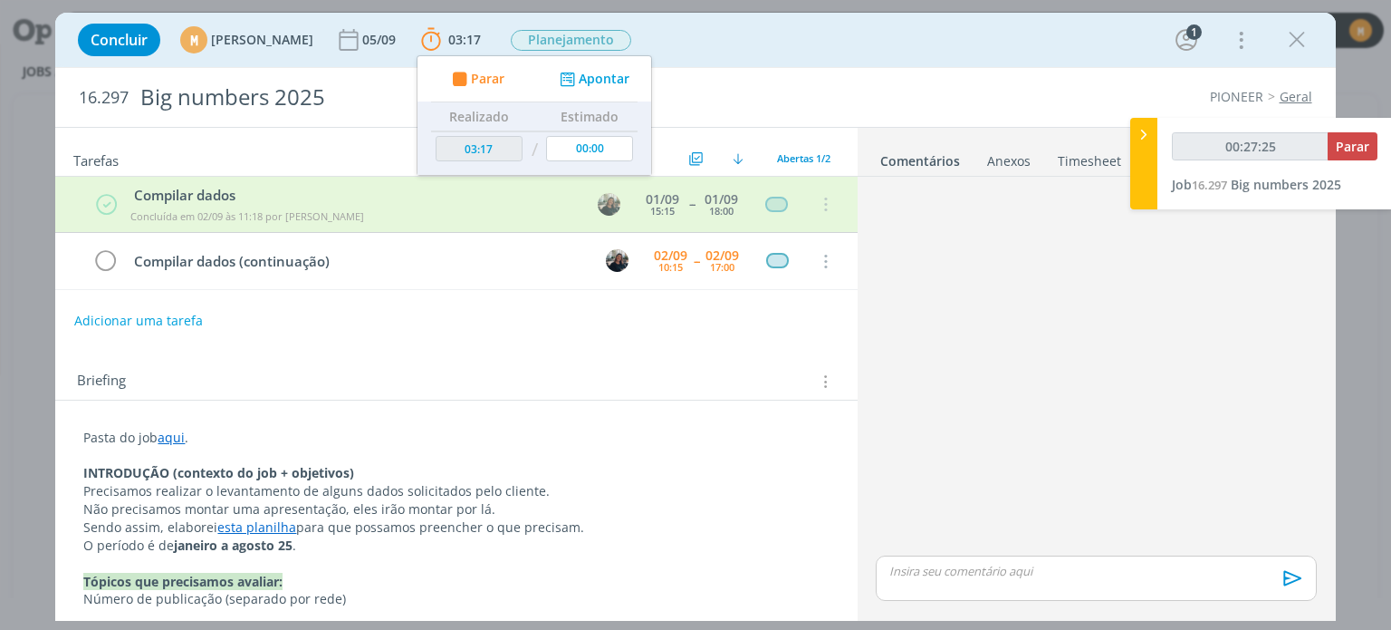
type input "00:28:28"
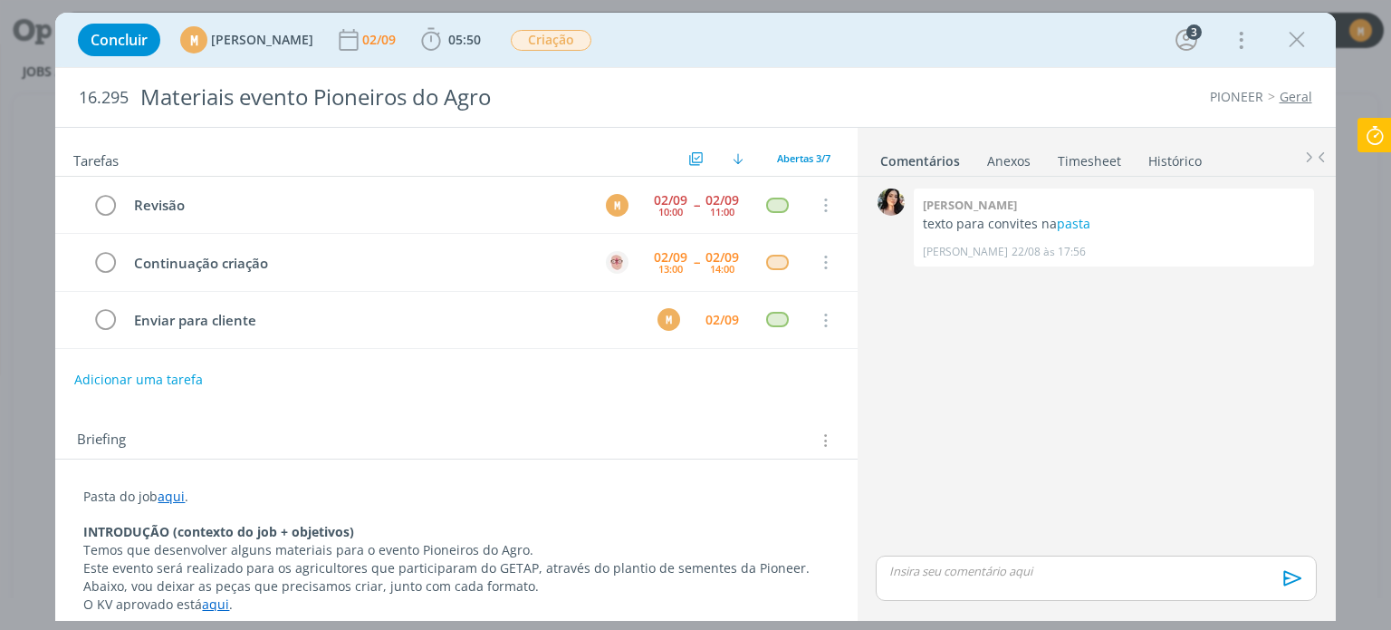
click at [174, 496] on link "aqui" at bounding box center [171, 495] width 27 height 17
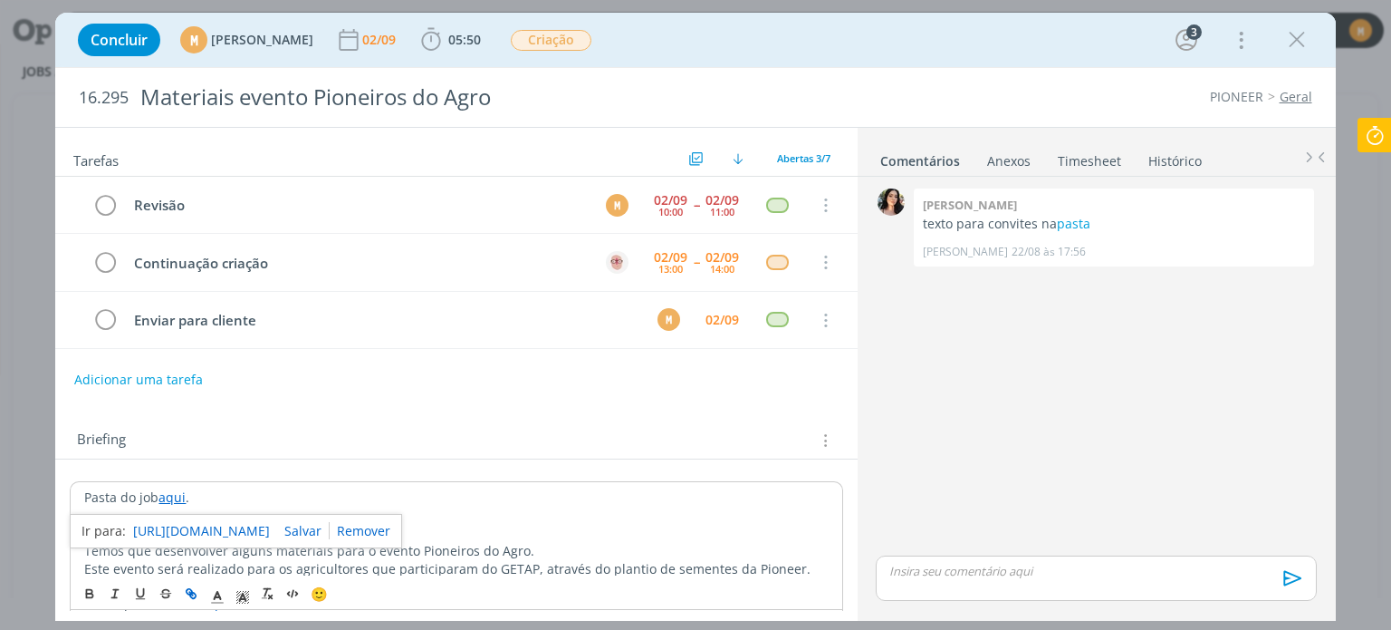
click at [167, 519] on link "[URL][DOMAIN_NAME]" at bounding box center [201, 531] width 137 height 24
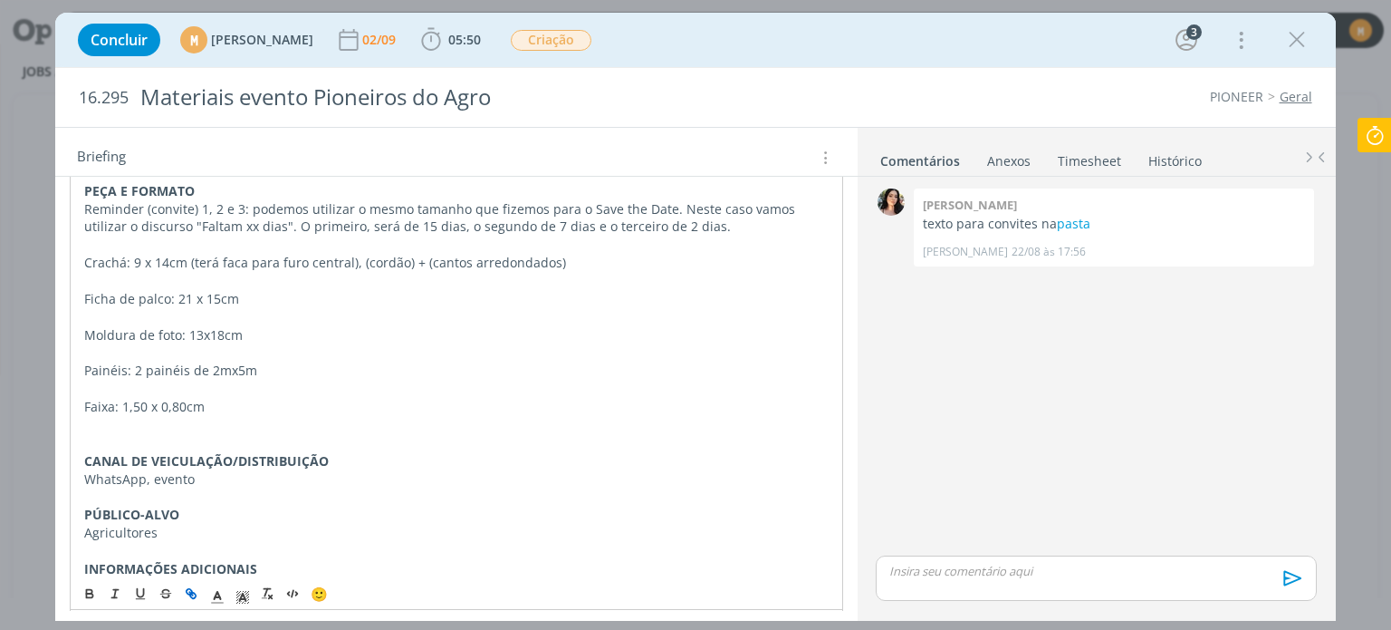
scroll to position [453, 0]
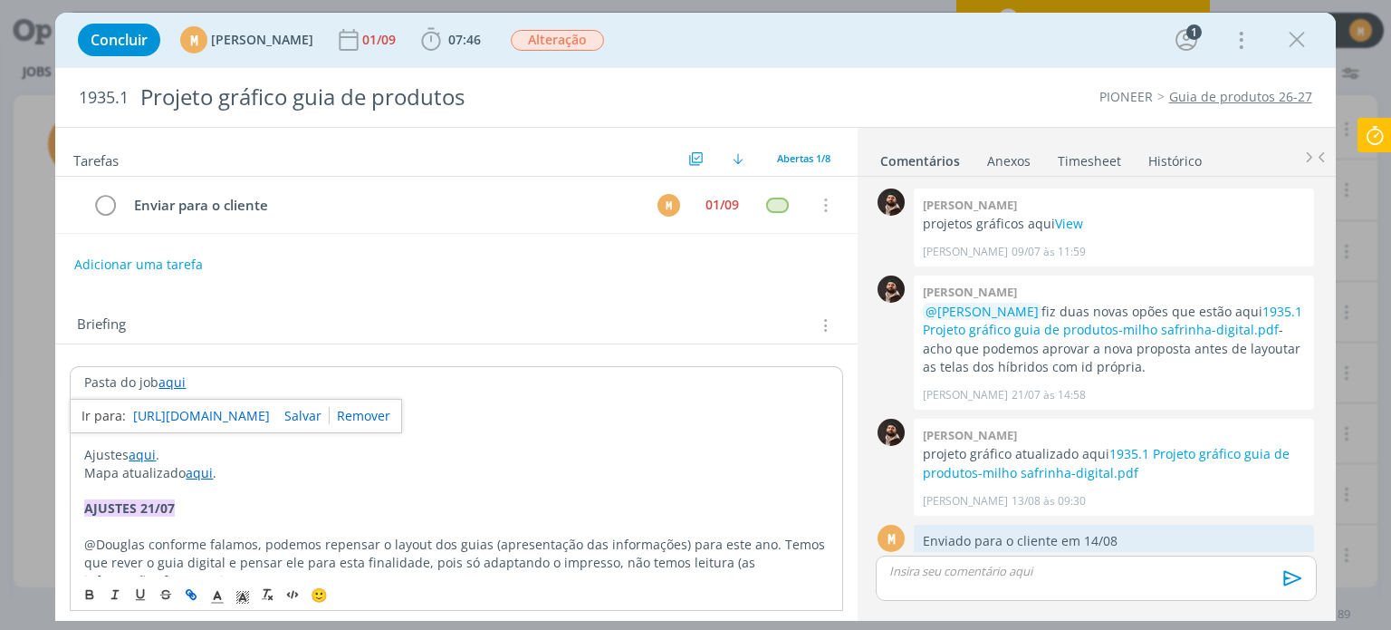
scroll to position [209, 0]
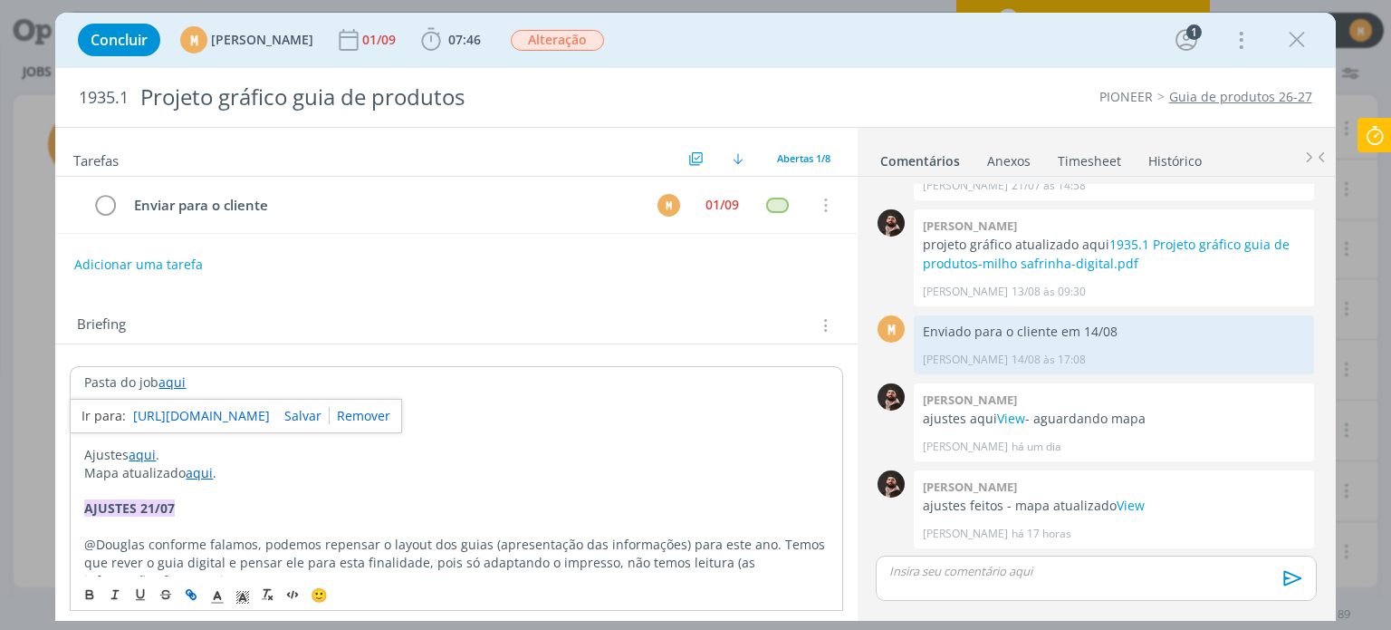
click at [207, 411] on link "https://sobeae.sharepoint.com/:f:/s/SOBEAE/EmqLPgctBXtDtaCDRjuwxNEBN69VK263Ki94…" at bounding box center [201, 416] width 137 height 24
click at [178, 409] on link "https://sobeae.sharepoint.com/:f:/s/SOBEAE/EmqLPgctBXtDtaCDRjuwxNEBN69VK263Ki94…" at bounding box center [201, 416] width 137 height 24
click at [1378, 136] on icon at bounding box center [1375, 135] width 33 height 35
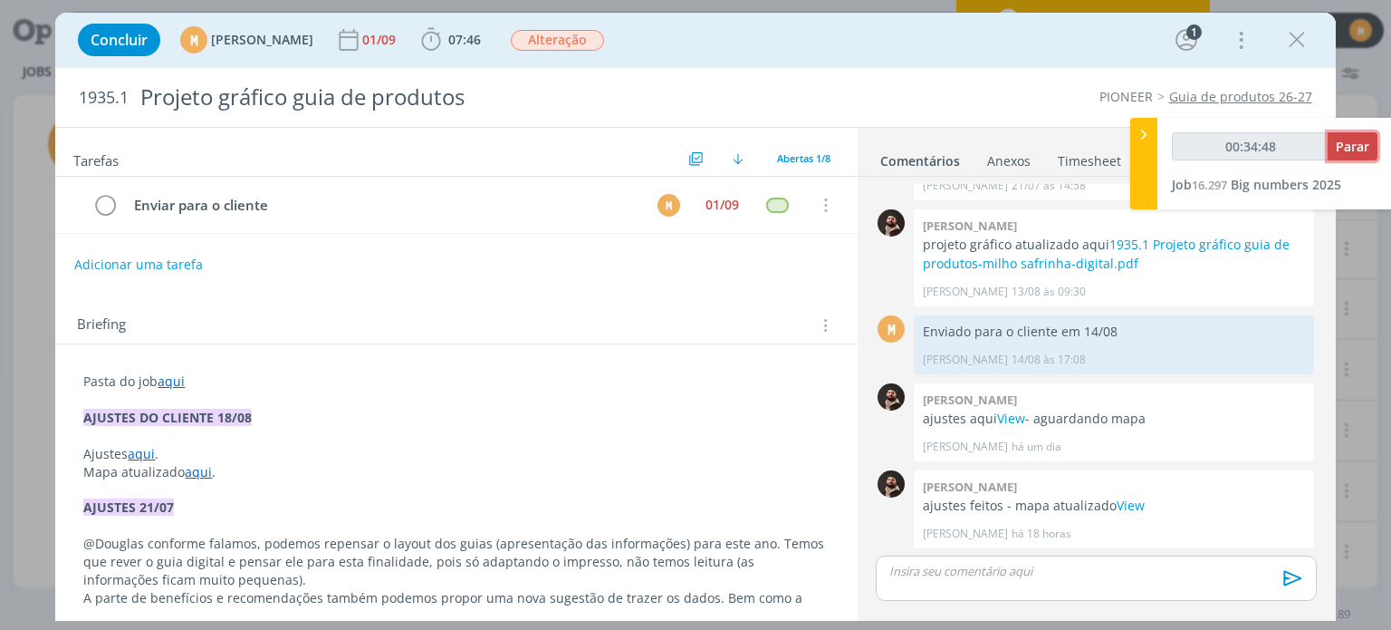
click at [1356, 149] on span "Parar" at bounding box center [1353, 146] width 34 height 17
type input "00:35:00"
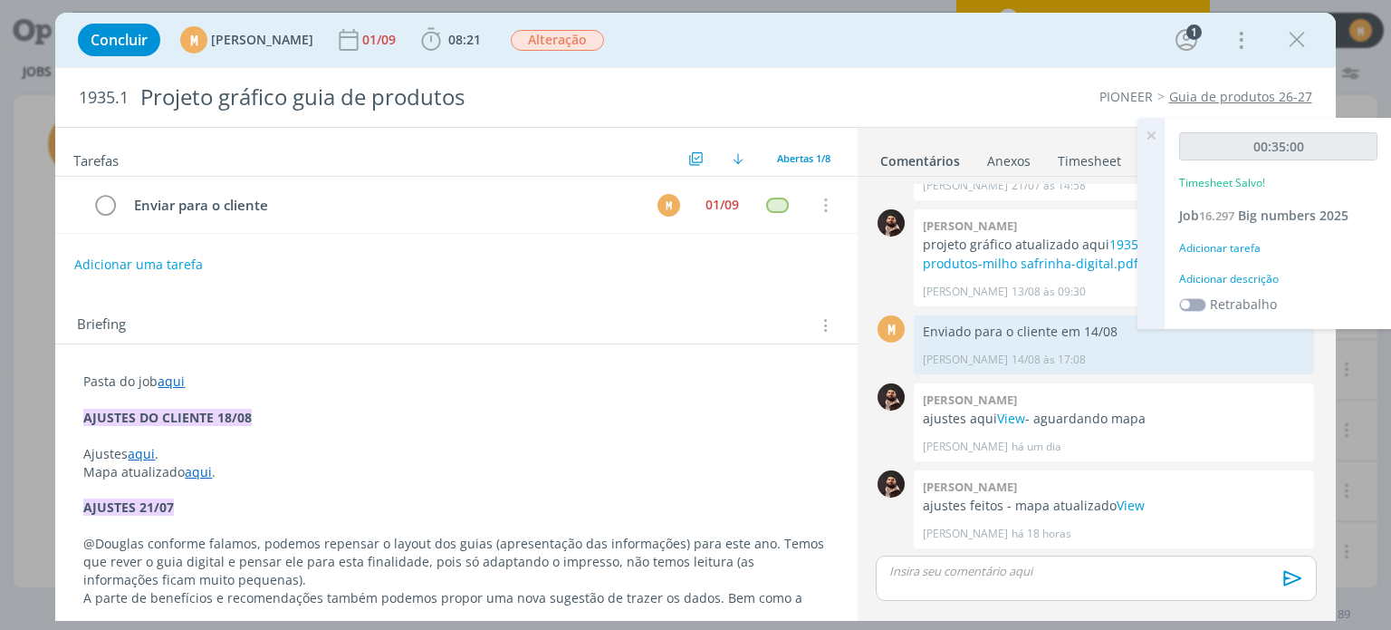
click at [1237, 271] on div "Adicionar descrição" at bounding box center [1278, 279] width 198 height 16
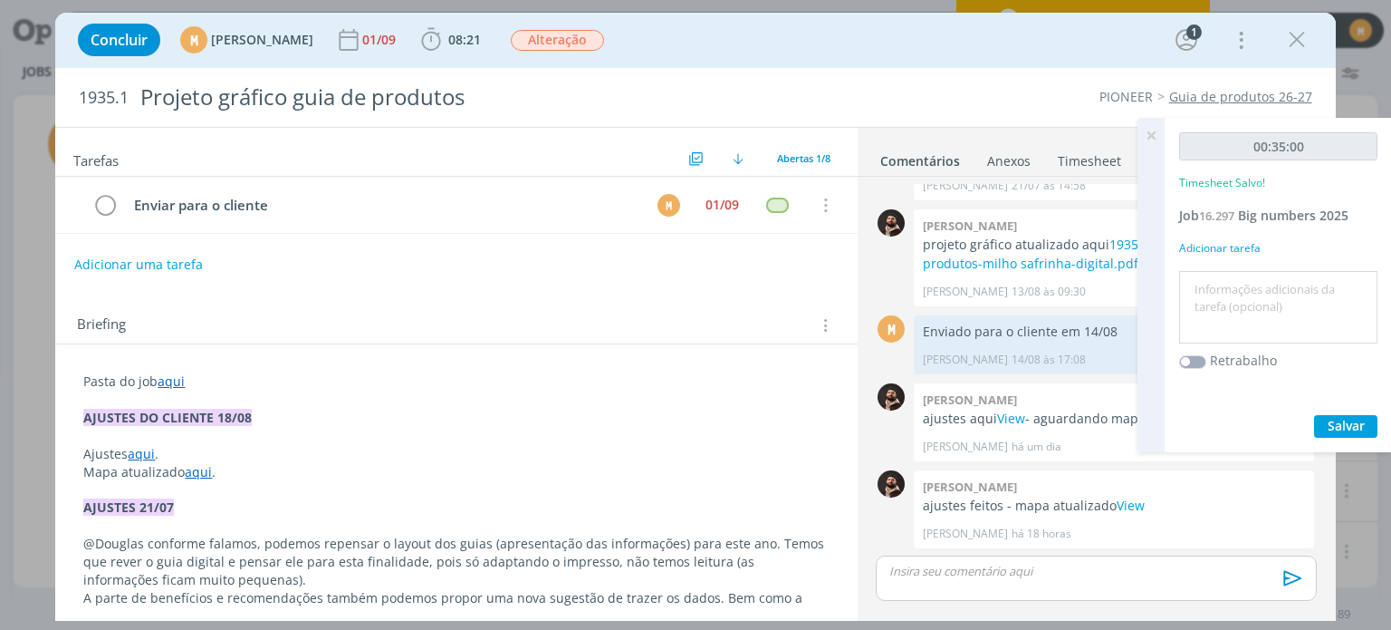
click at [1246, 284] on textarea at bounding box center [1278, 307] width 189 height 64
type textarea "Compilando dados"
click at [1359, 424] on span "Salvar" at bounding box center [1346, 425] width 37 height 17
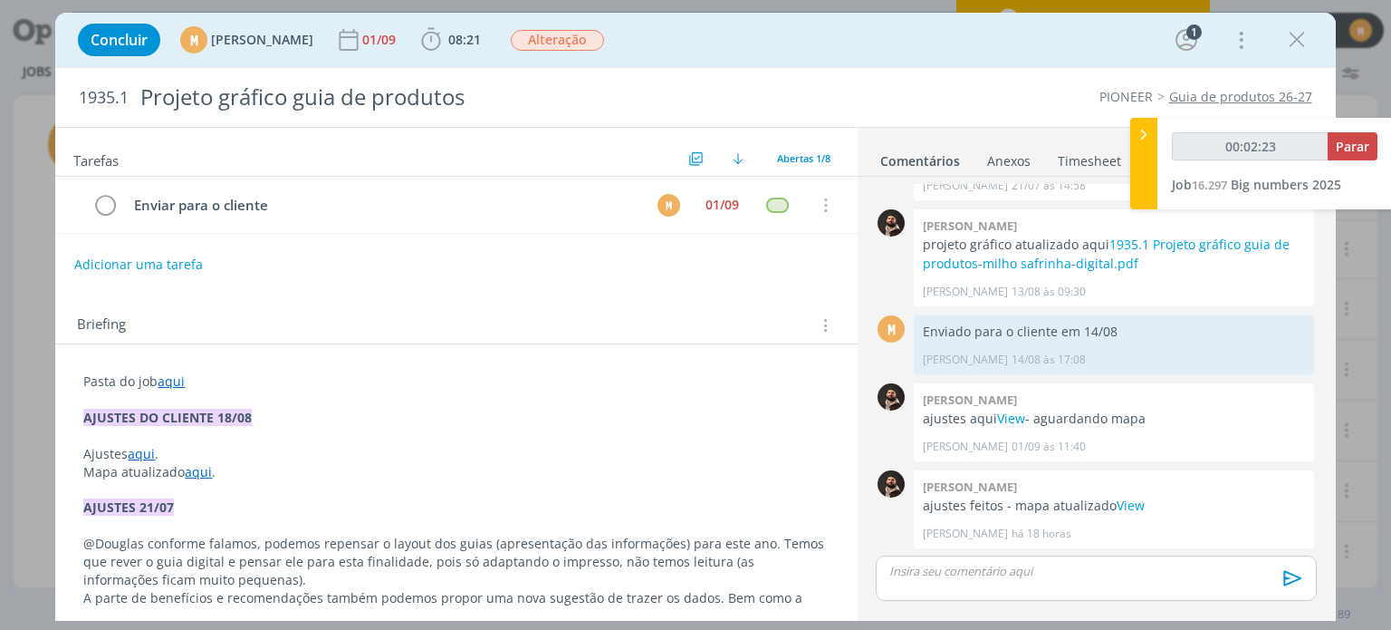
click at [173, 386] on link "aqui" at bounding box center [171, 380] width 27 height 17
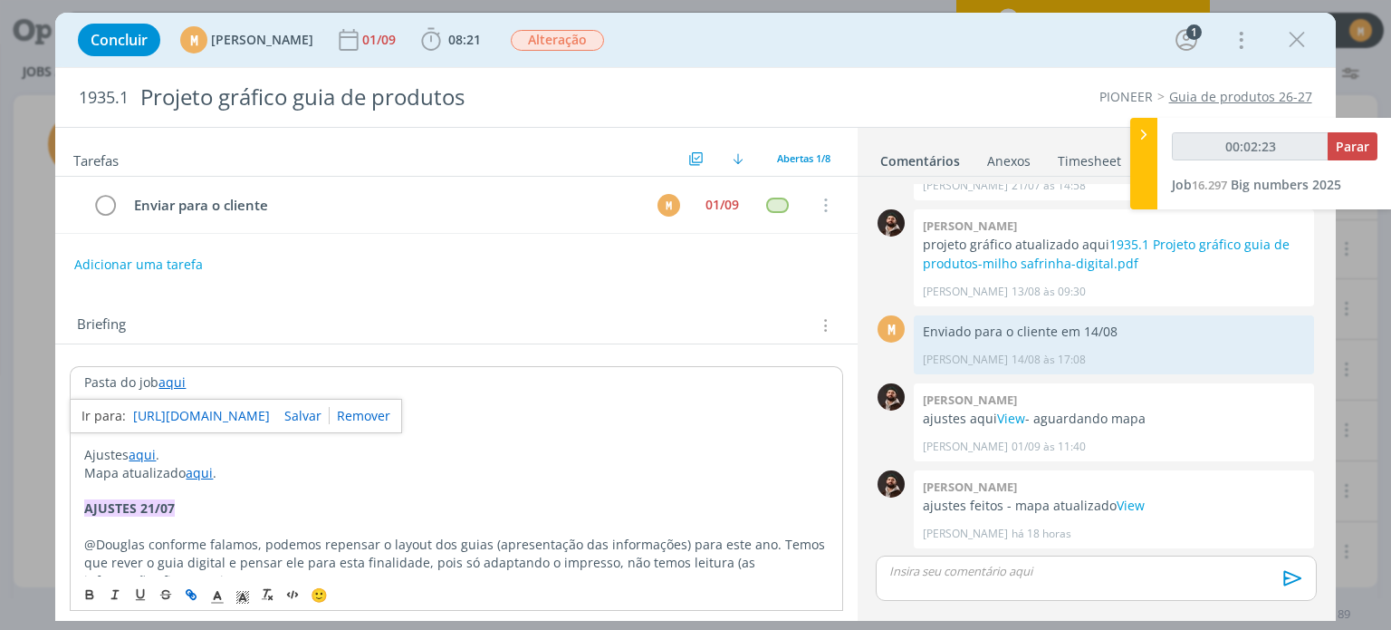
click at [182, 413] on link "https://sobeae.sharepoint.com/:f:/s/SOBEAE/EmqLPgctBXtDtaCDRjuwxNEBN69VK263Ki94…" at bounding box center [201, 416] width 137 height 24
click at [191, 408] on link "https://sobeae.sharepoint.com/:f:/s/SOBEAE/EmqLPgctBXtDtaCDRjuwxNEBN69VK263Ki94…" at bounding box center [201, 416] width 137 height 24
type input "00:35:00"
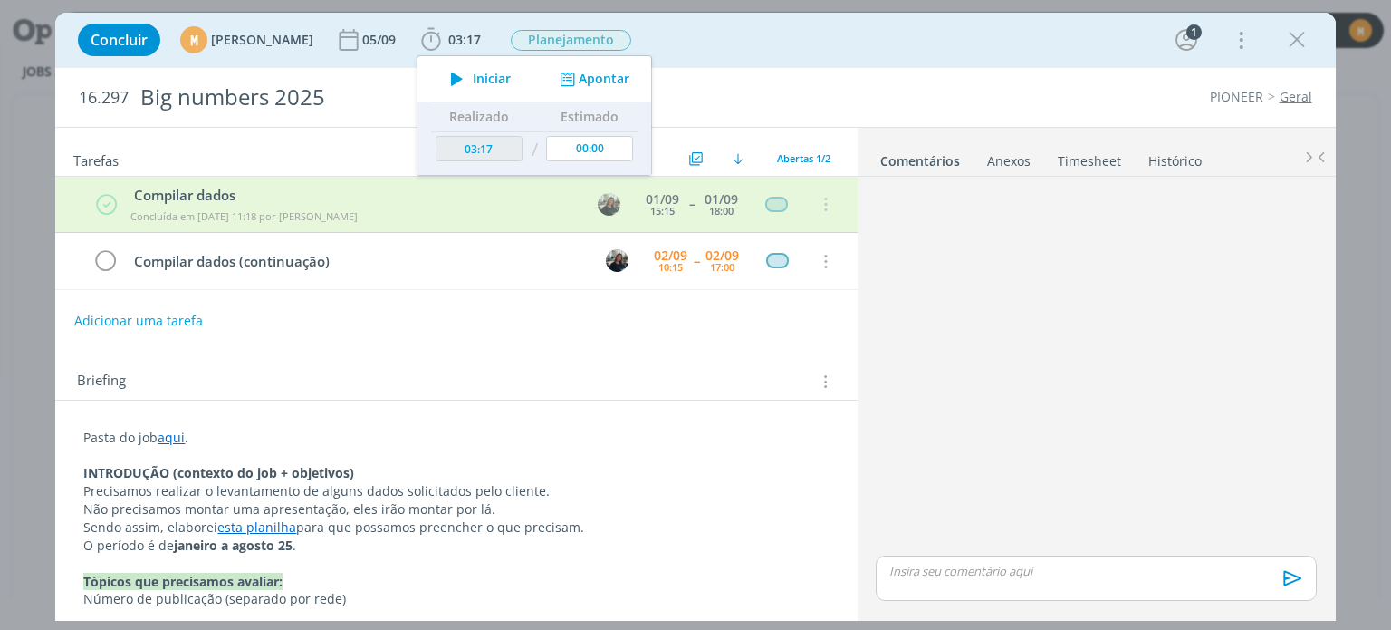
click at [473, 72] on icon "dialog" at bounding box center [457, 79] width 32 height 24
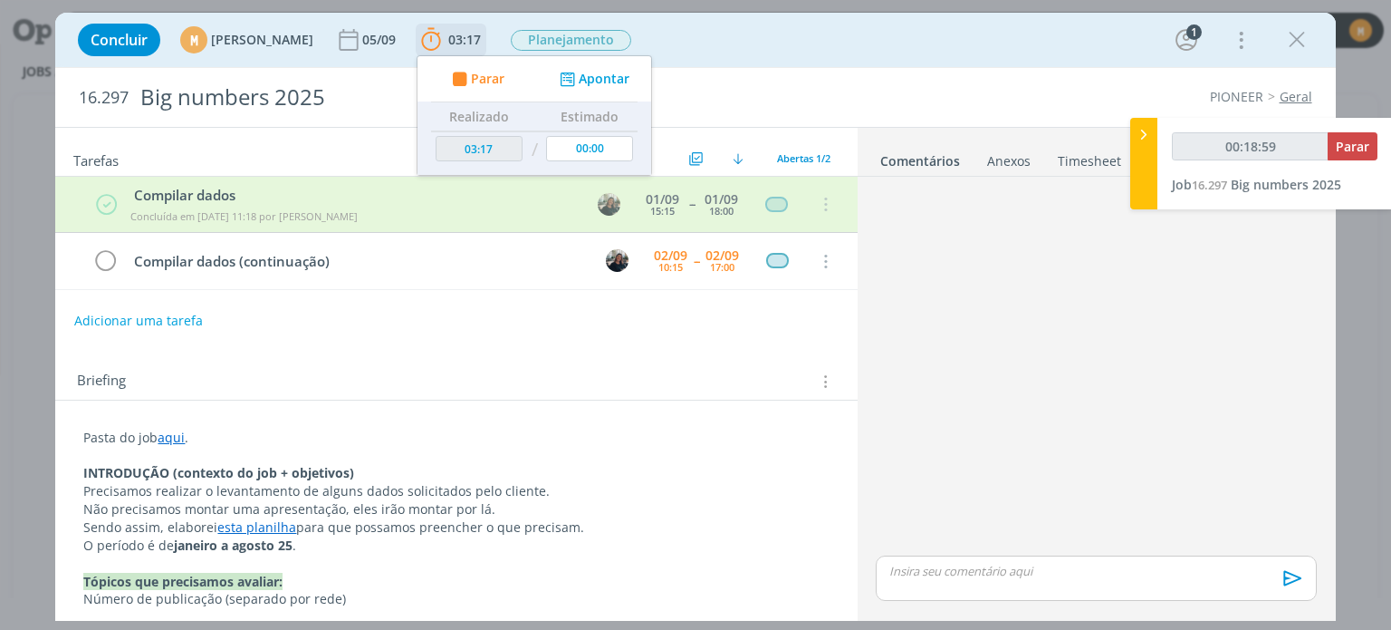
type input "00:19:00"
click at [505, 80] on span "Parar" at bounding box center [488, 78] width 34 height 13
type input "03:37"
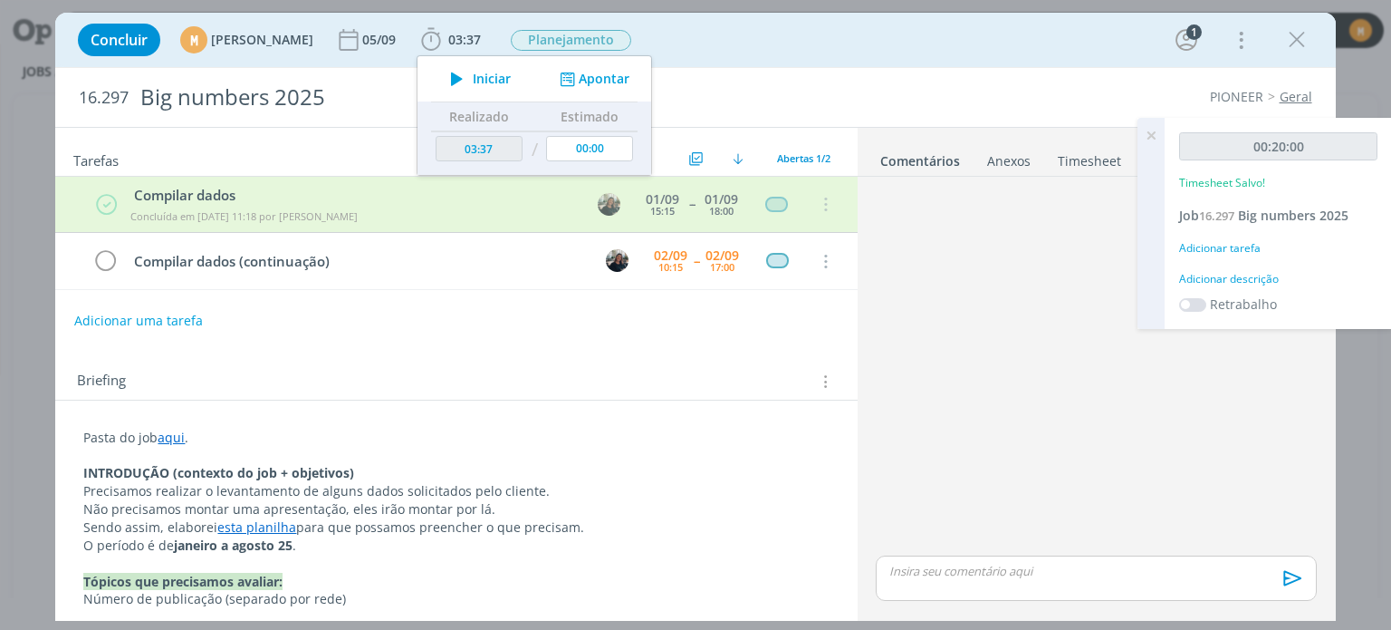
click at [1267, 280] on div "Adicionar descrição" at bounding box center [1278, 279] width 198 height 16
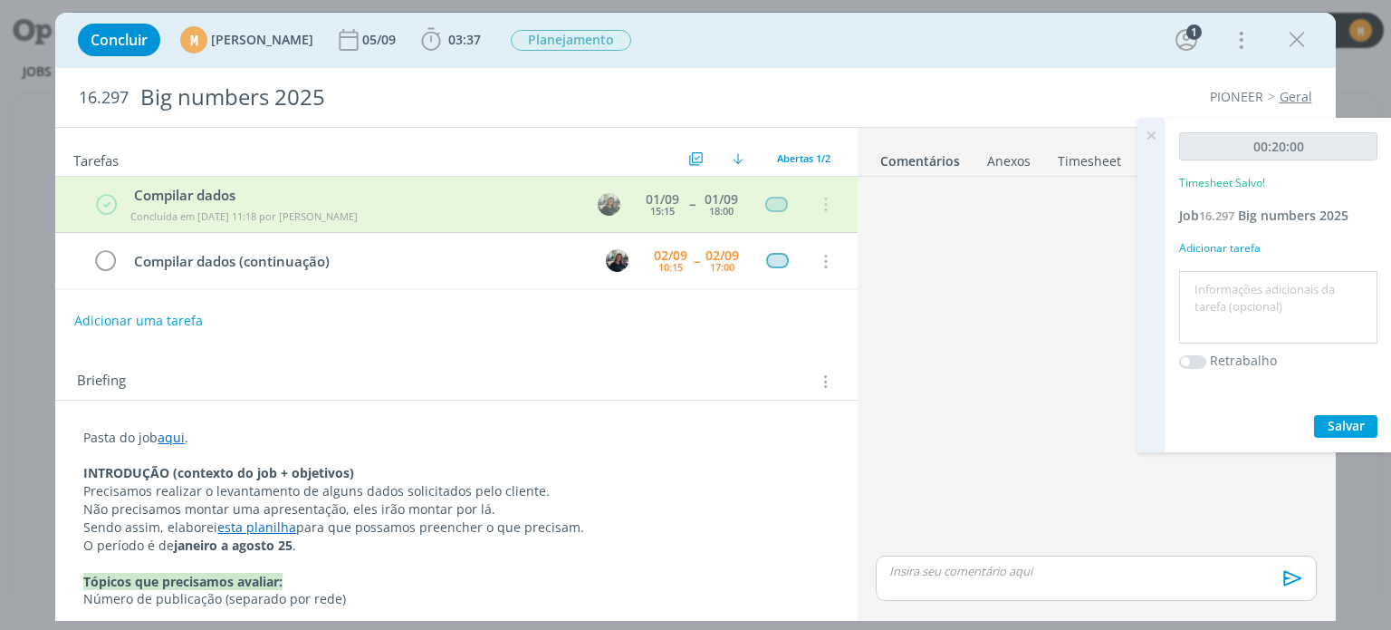
click at [1267, 308] on textarea at bounding box center [1278, 307] width 189 height 64
type textarea "Compilando dados"
click at [1363, 423] on span "Salvar" at bounding box center [1346, 425] width 37 height 17
